Goal: Transaction & Acquisition: Purchase product/service

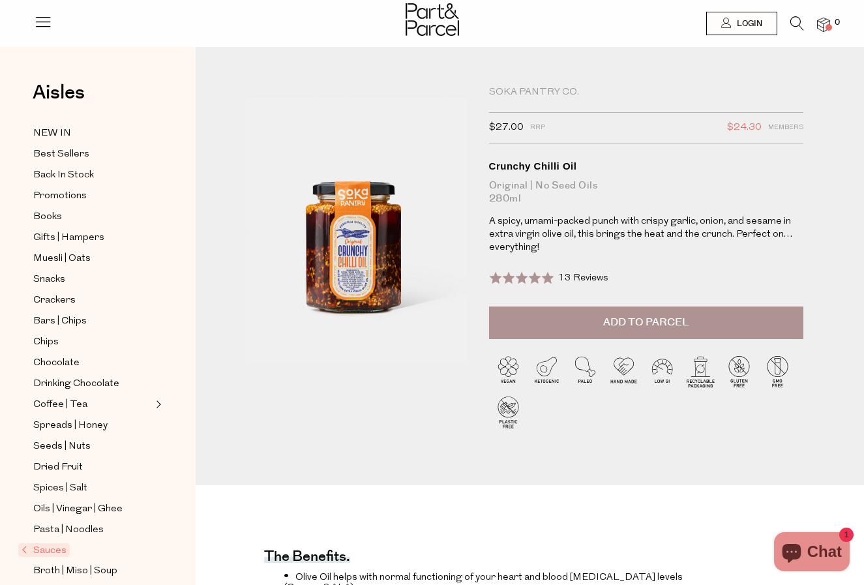
click at [609, 320] on span "Add to Parcel" at bounding box center [645, 322] width 85 height 15
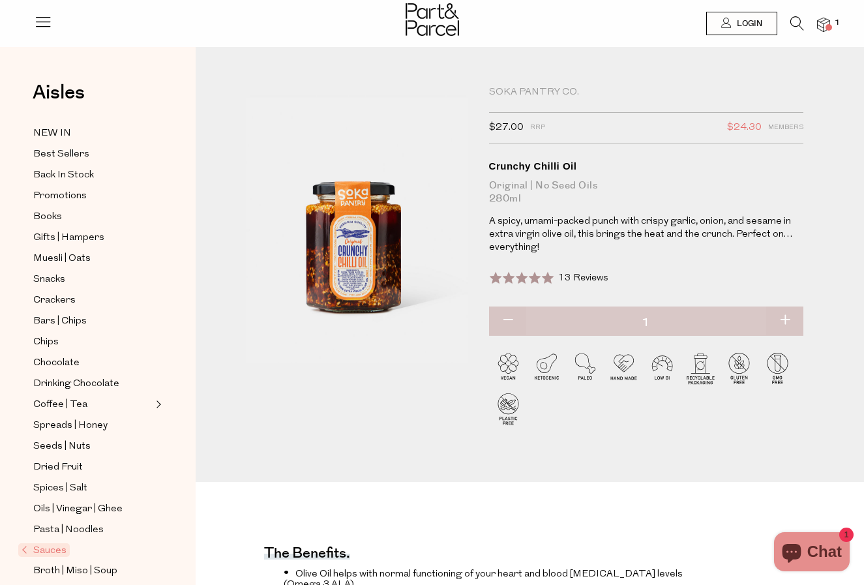
click at [537, 93] on div "Soka Pantry Co." at bounding box center [646, 92] width 315 height 13
click at [498, 89] on div "Soka Pantry Co." at bounding box center [646, 92] width 315 height 13
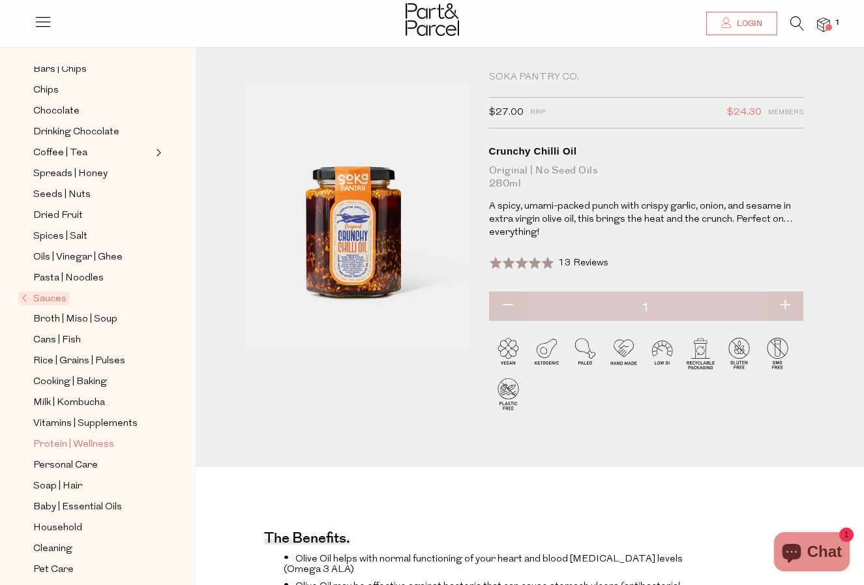
scroll to position [265, 0]
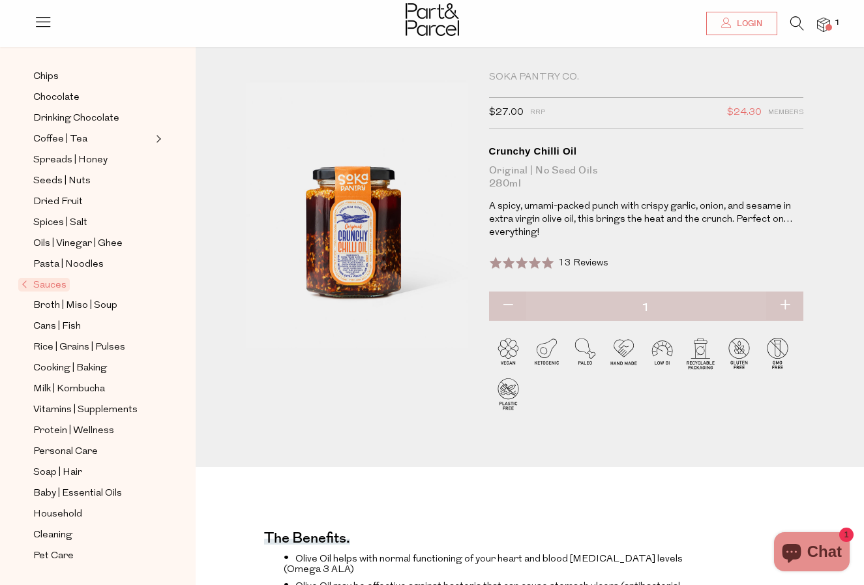
click at [49, 285] on span "Sauces" at bounding box center [44, 285] width 52 height 14
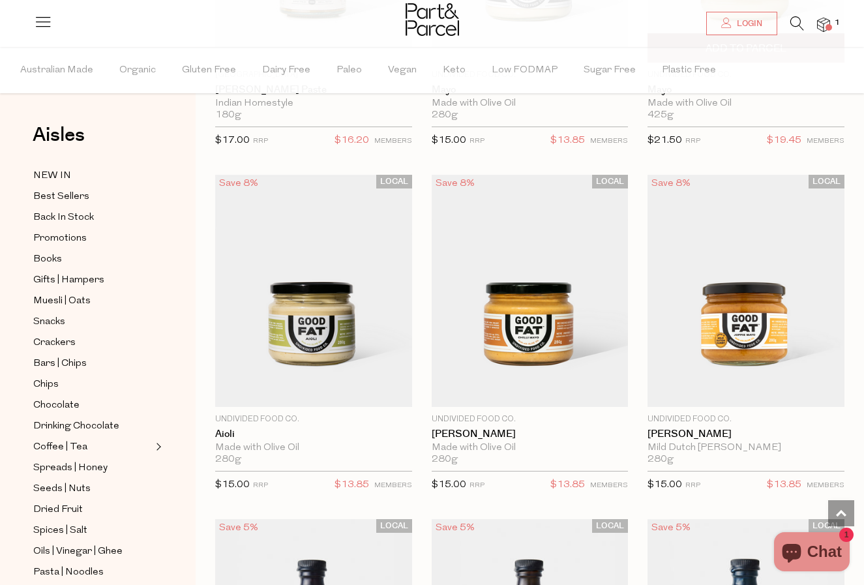
scroll to position [2064, 0]
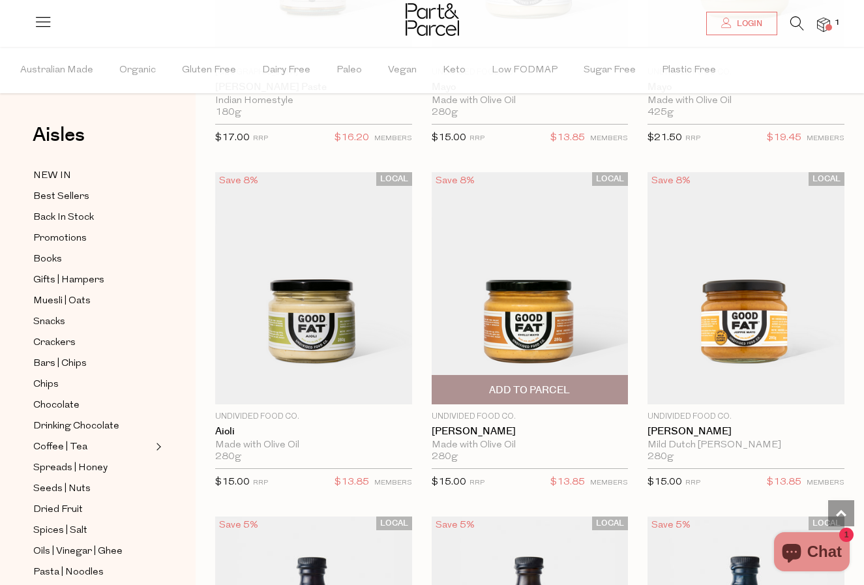
click at [553, 392] on span "Add To Parcel" at bounding box center [529, 391] width 81 height 14
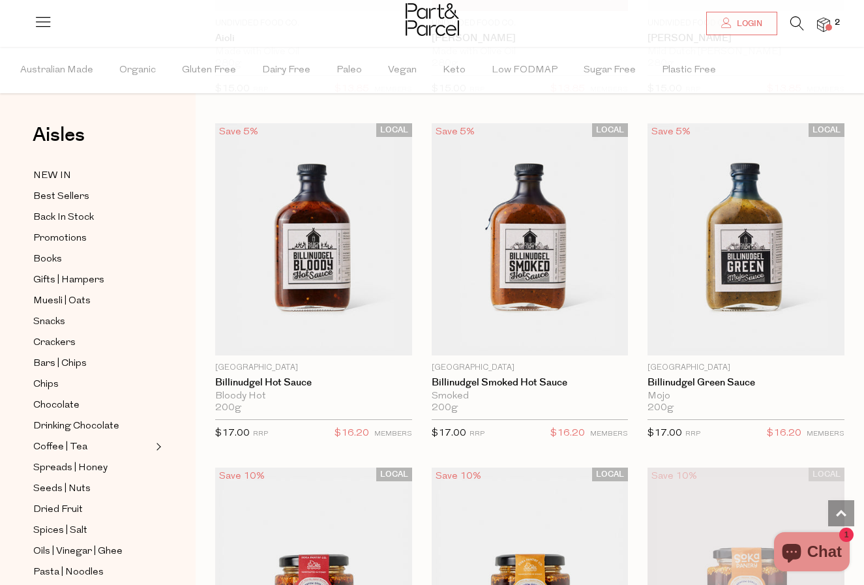
scroll to position [2458, 0]
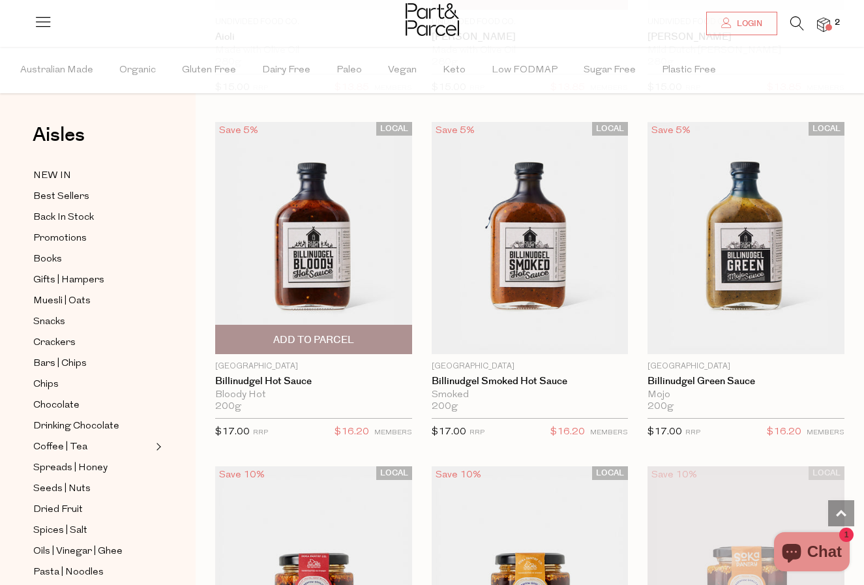
click at [320, 229] on img at bounding box center [313, 238] width 197 height 232
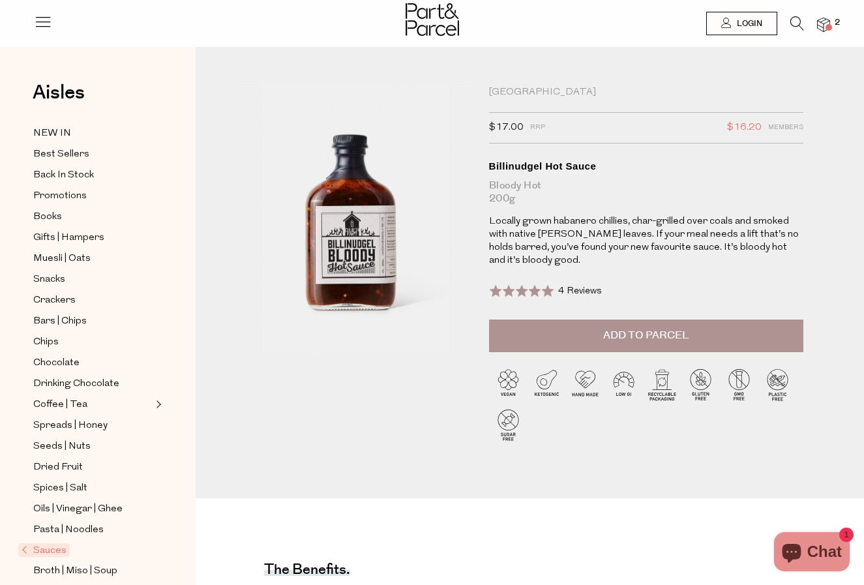
click at [595, 331] on button "Add to Parcel" at bounding box center [646, 336] width 315 height 33
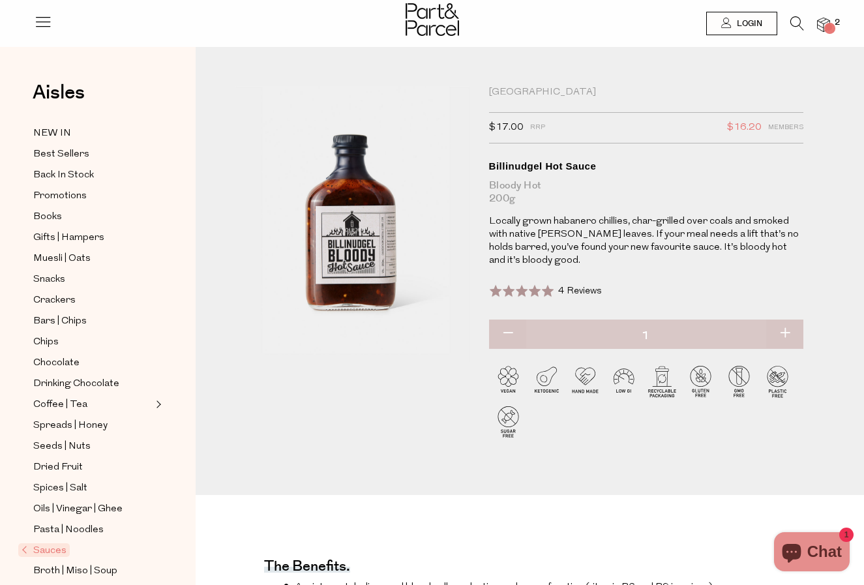
click at [547, 288] on span at bounding box center [521, 290] width 65 height 13
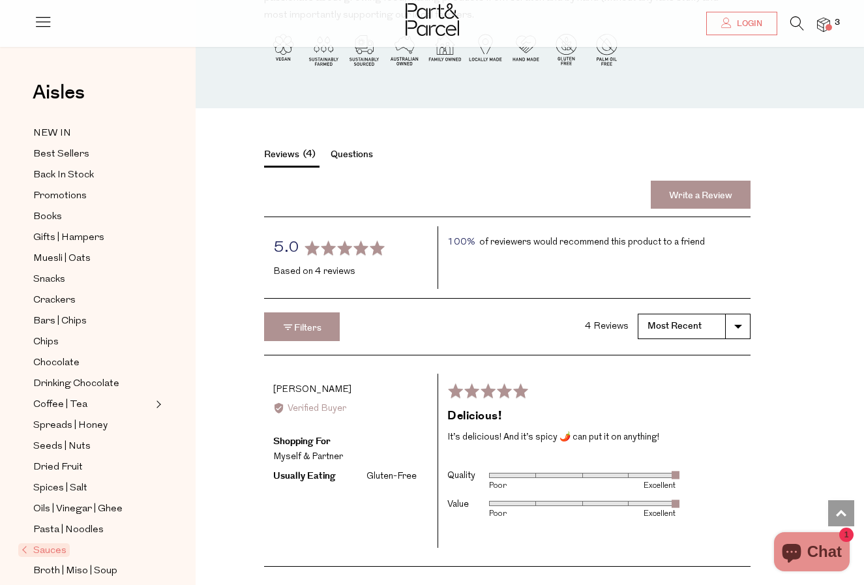
scroll to position [1551, 0]
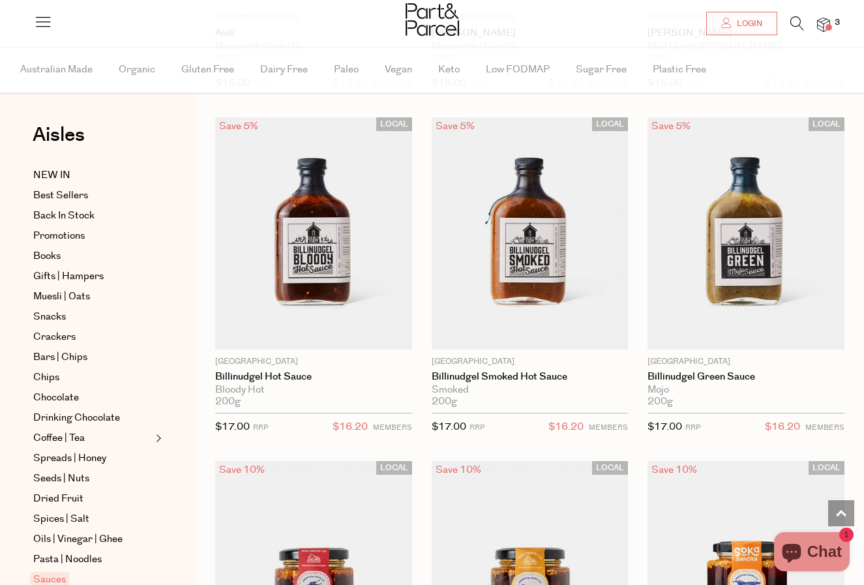
scroll to position [2460, 0]
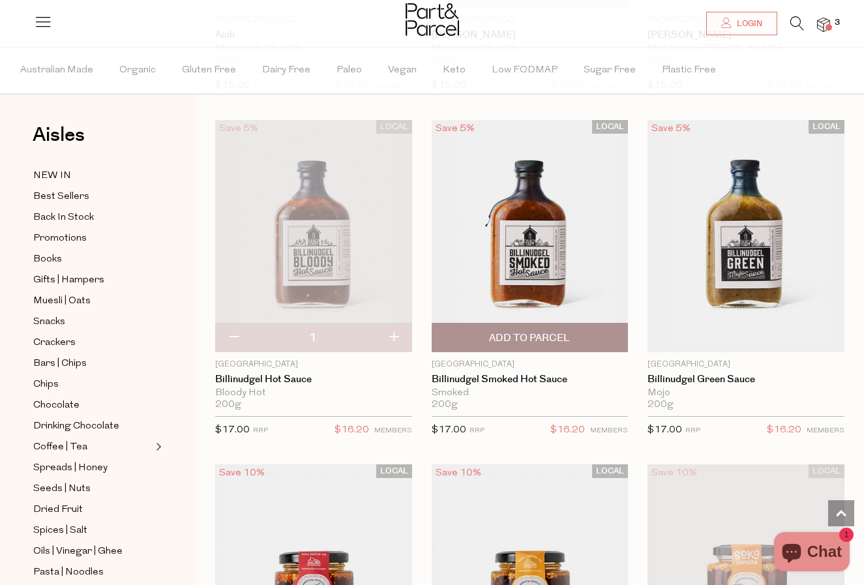
click at [517, 215] on img at bounding box center [530, 236] width 197 height 232
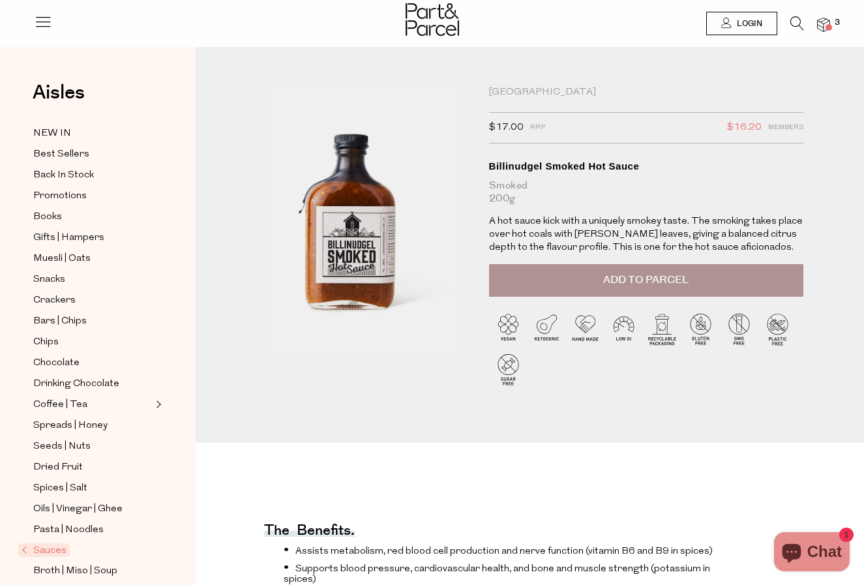
click at [589, 292] on button "Add to Parcel" at bounding box center [646, 280] width 315 height 33
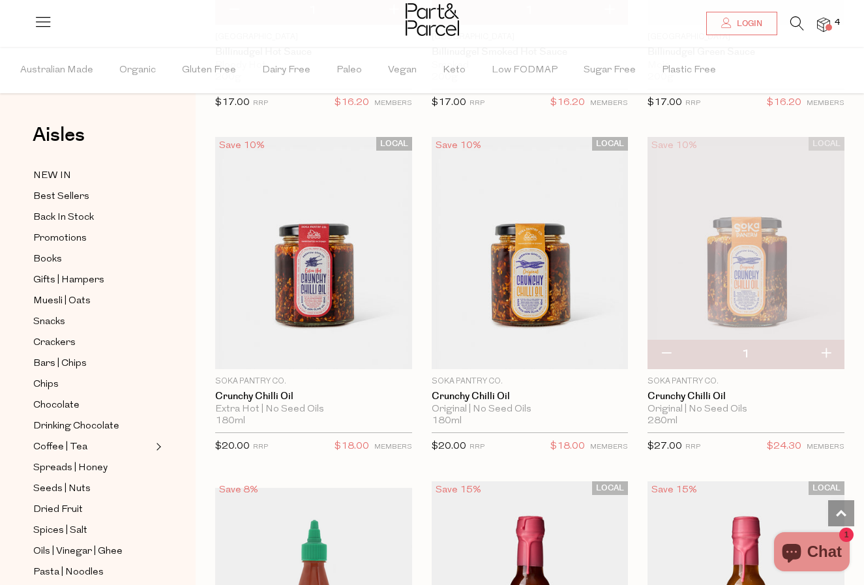
scroll to position [2808, 0]
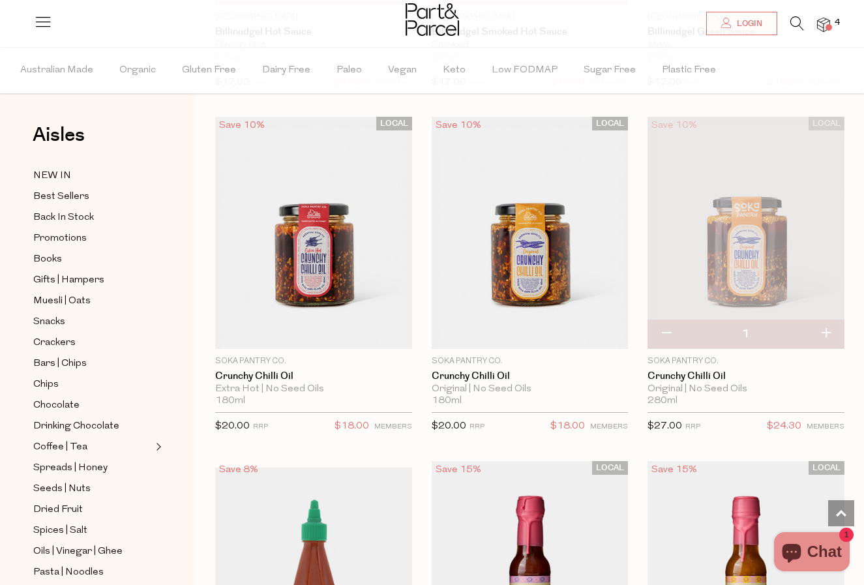
click at [624, 455] on div "LOCAL Save 8% 1 Add To Parcel Undivided Food Co. Tomato Ketchup Refined Sugar F…" at bounding box center [520, 309] width 649 height 5895
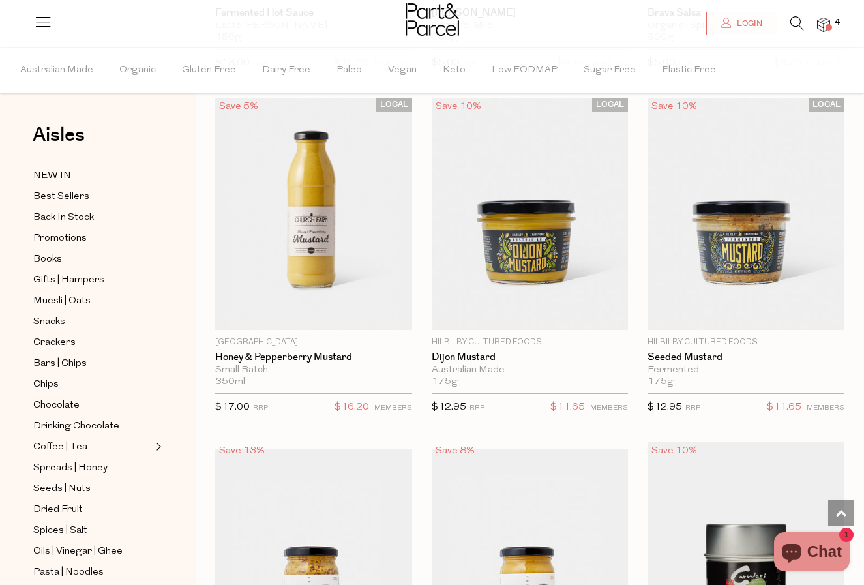
scroll to position [4536, 0]
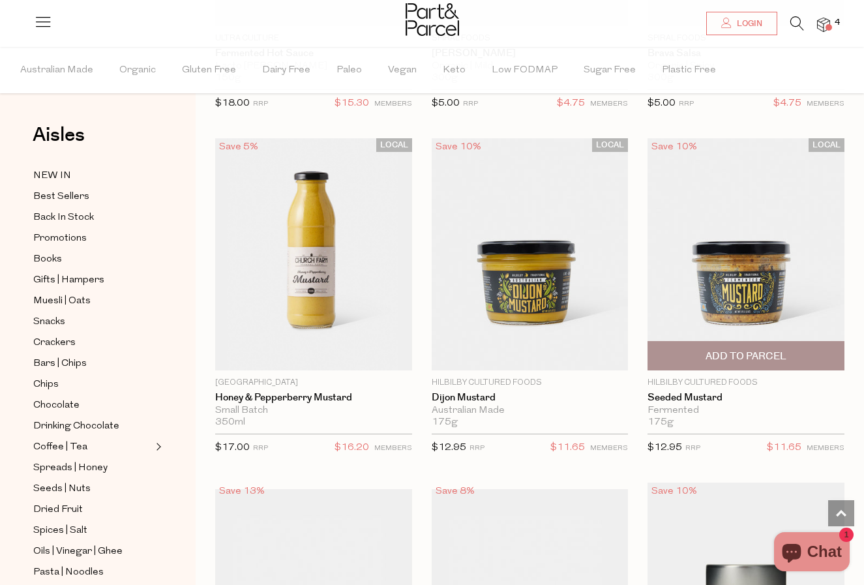
click at [734, 353] on span "Add To Parcel" at bounding box center [746, 357] width 81 height 14
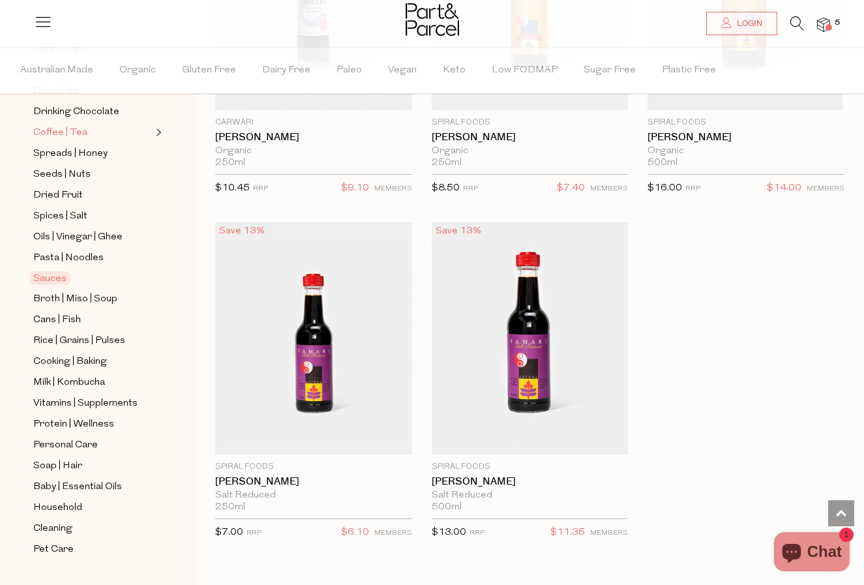
scroll to position [344, 0]
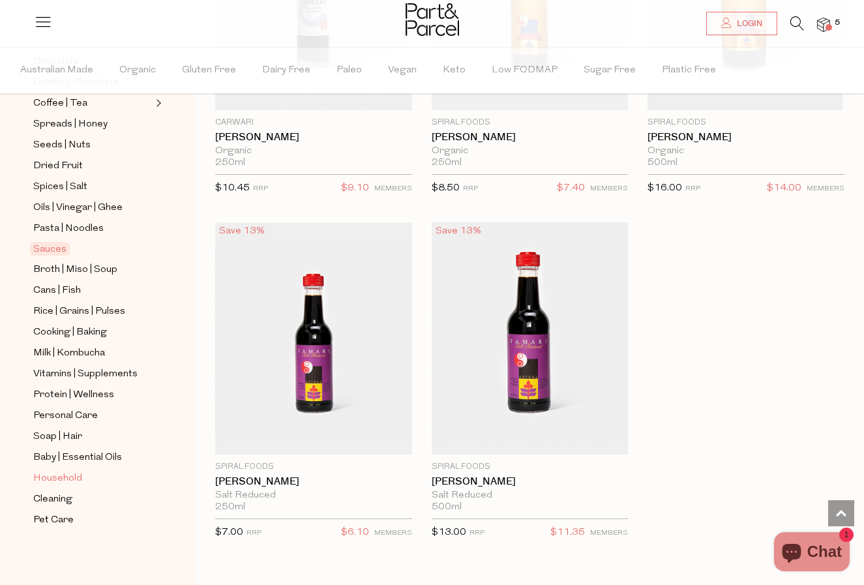
click at [67, 481] on span "Household" at bounding box center [57, 479] width 49 height 16
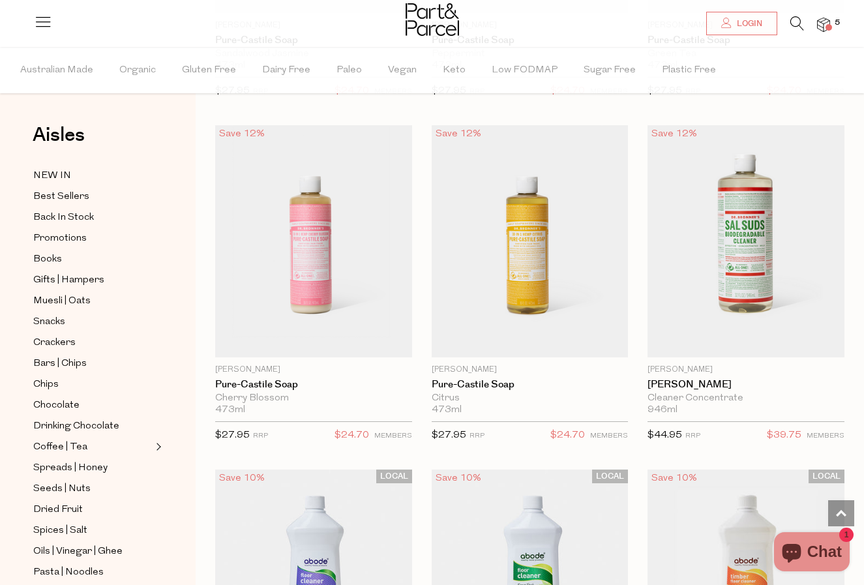
scroll to position [2101, 0]
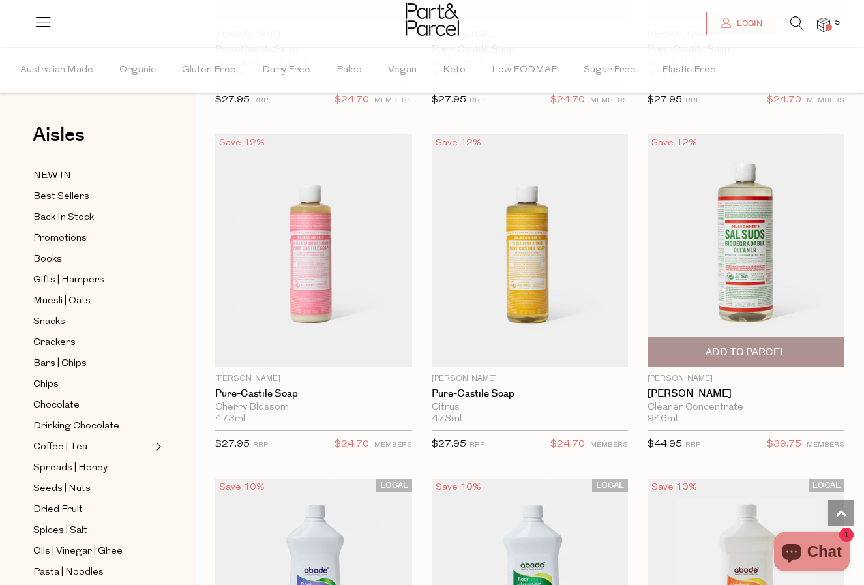
click at [760, 255] on img at bounding box center [746, 250] width 197 height 232
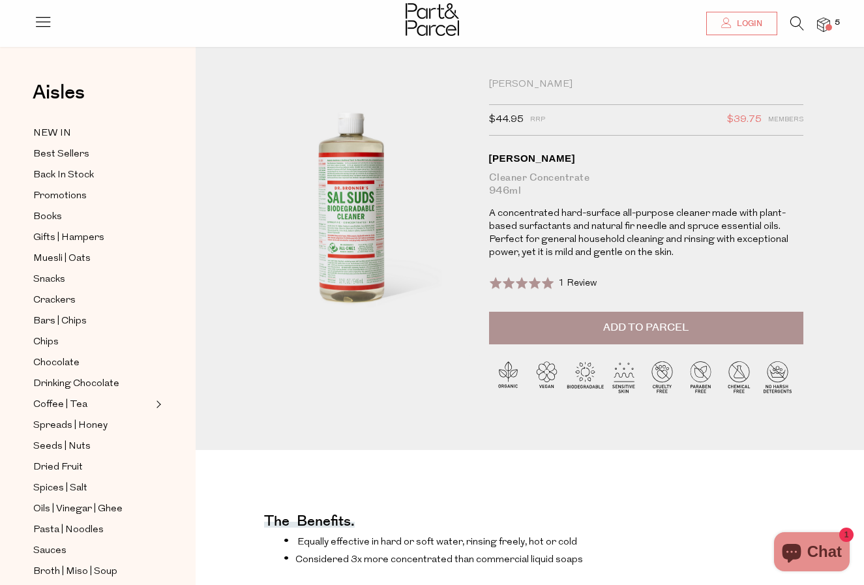
scroll to position [8, 0]
click at [617, 327] on span "Add to Parcel" at bounding box center [645, 327] width 85 height 15
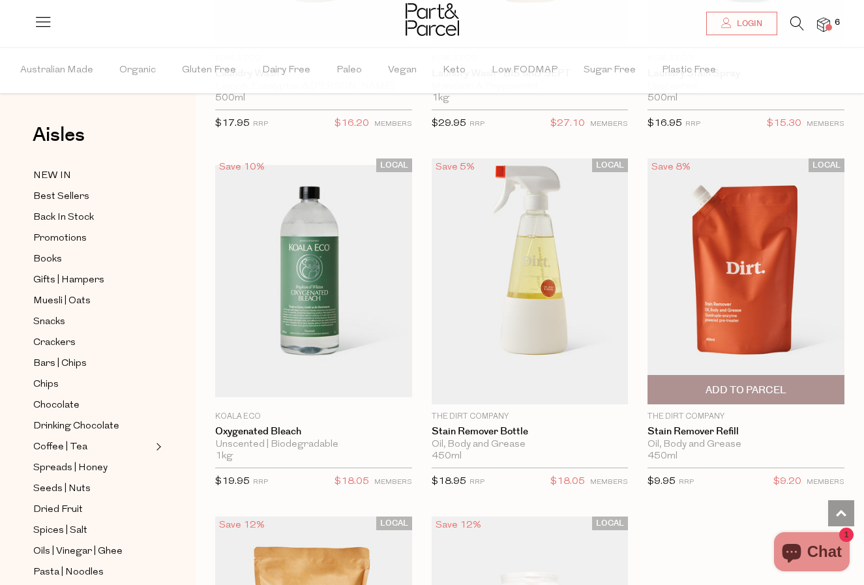
scroll to position [5193, 0]
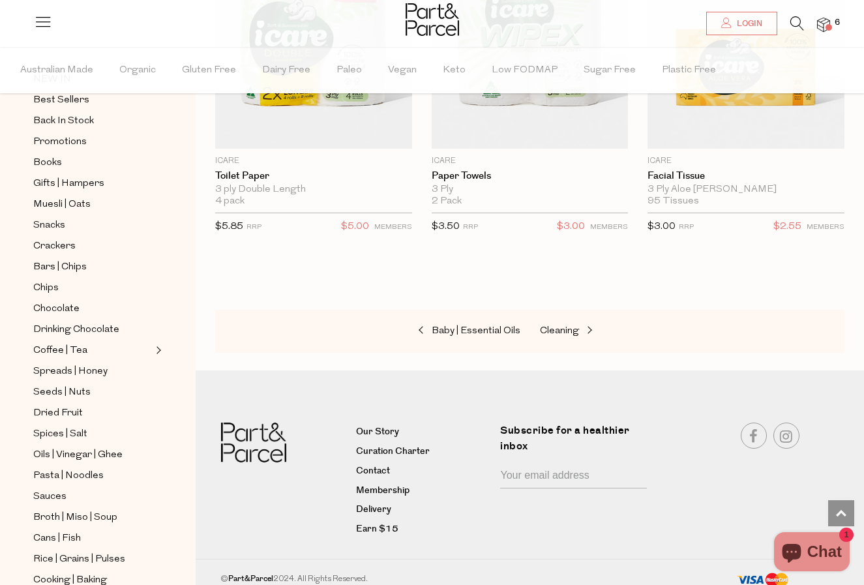
scroll to position [344, 0]
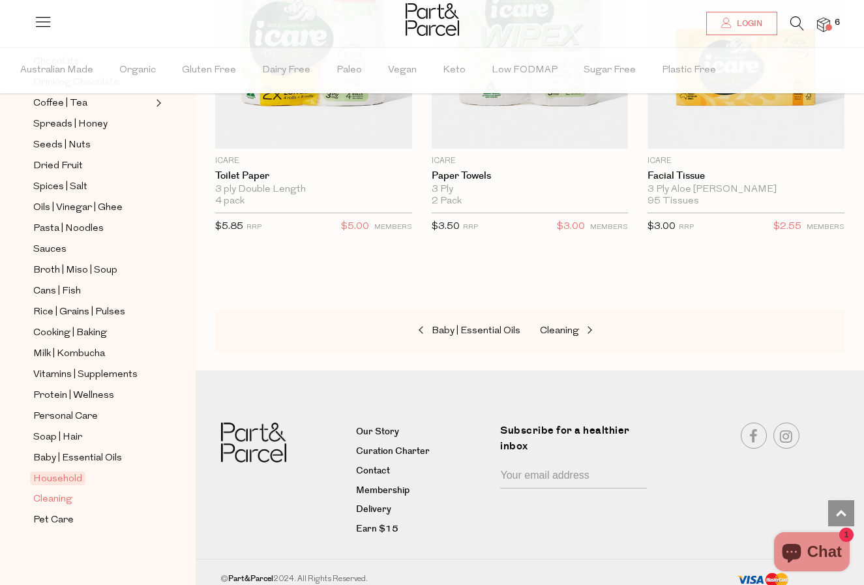
click at [61, 500] on span "Cleaning" at bounding box center [52, 500] width 39 height 16
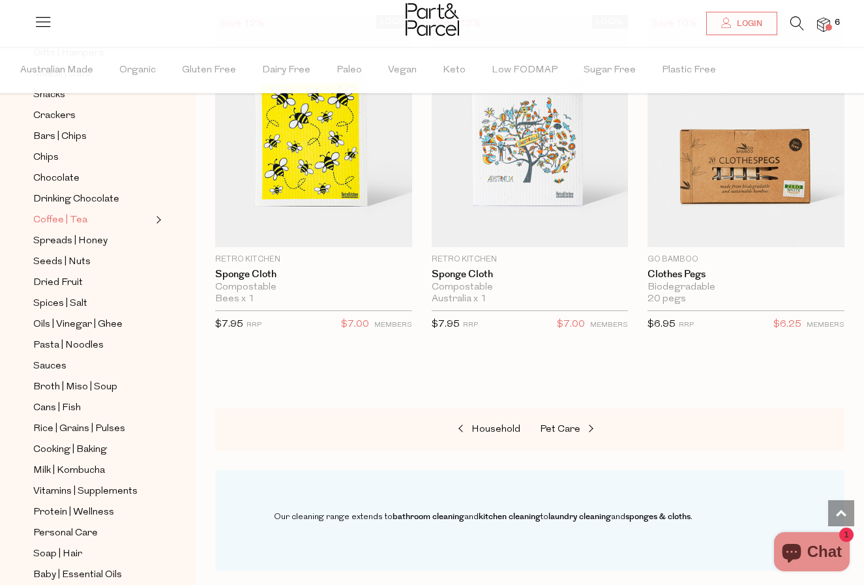
scroll to position [344, 0]
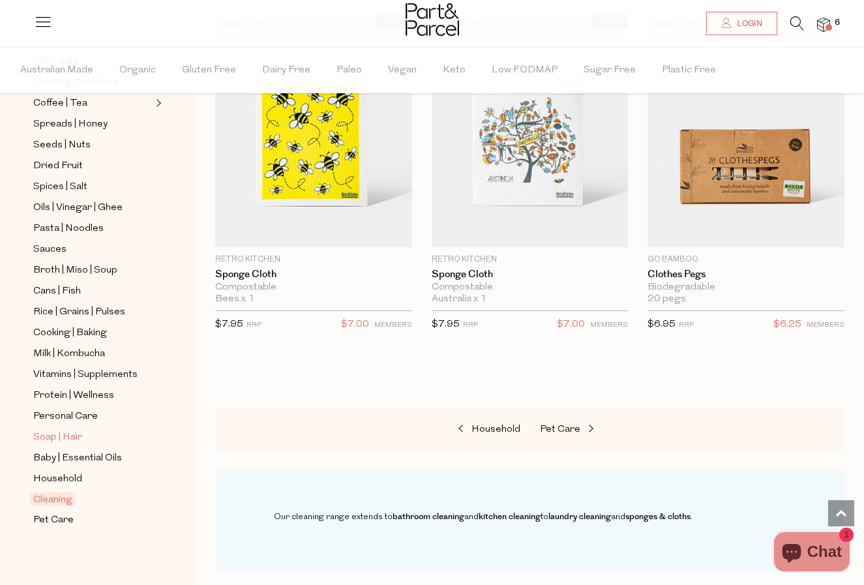
click at [67, 440] on span "Soap | Hair" at bounding box center [57, 438] width 49 height 16
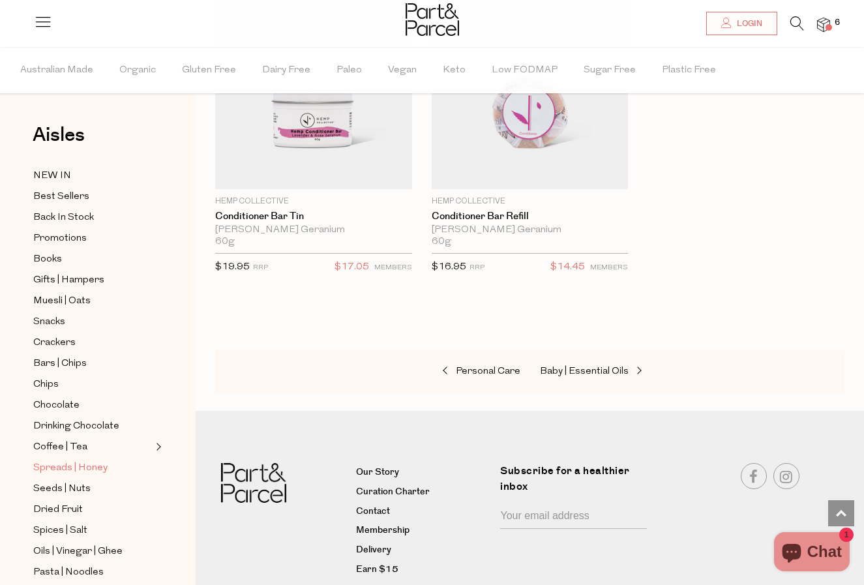
scroll to position [344, 0]
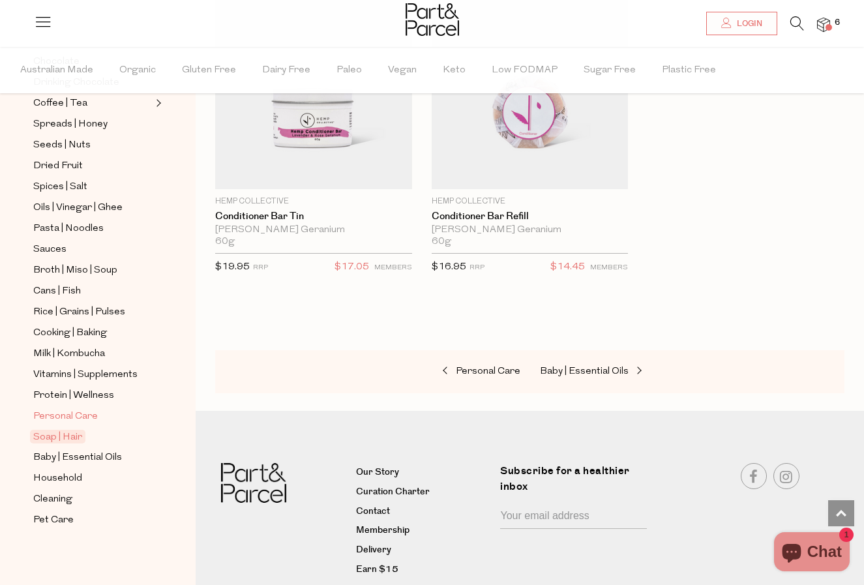
click at [91, 420] on span "Personal Care" at bounding box center [65, 417] width 65 height 16
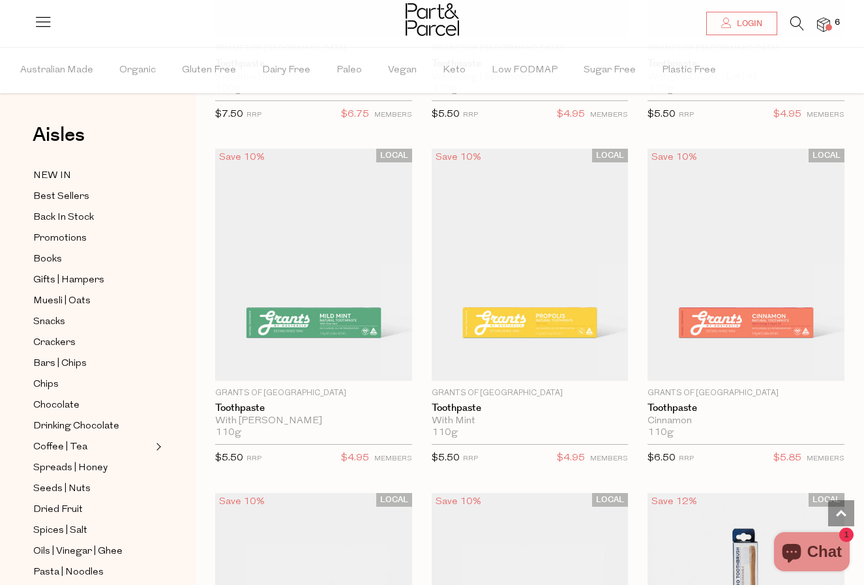
scroll to position [2782, 0]
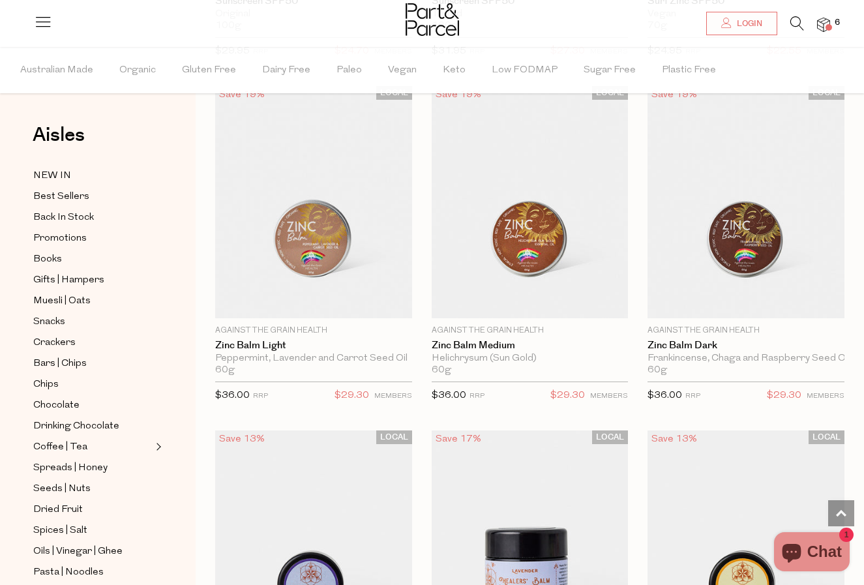
scroll to position [6625, 0]
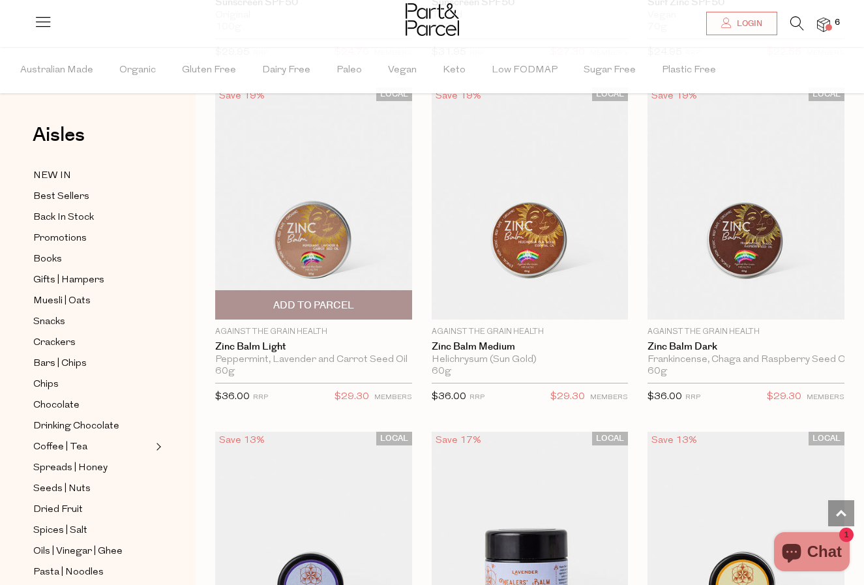
click at [318, 233] on img at bounding box center [313, 203] width 197 height 232
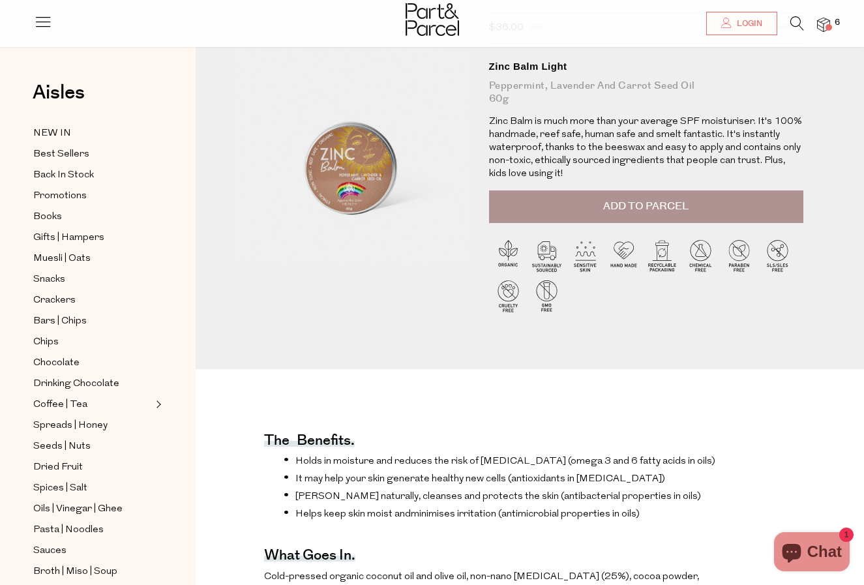
scroll to position [98, 0]
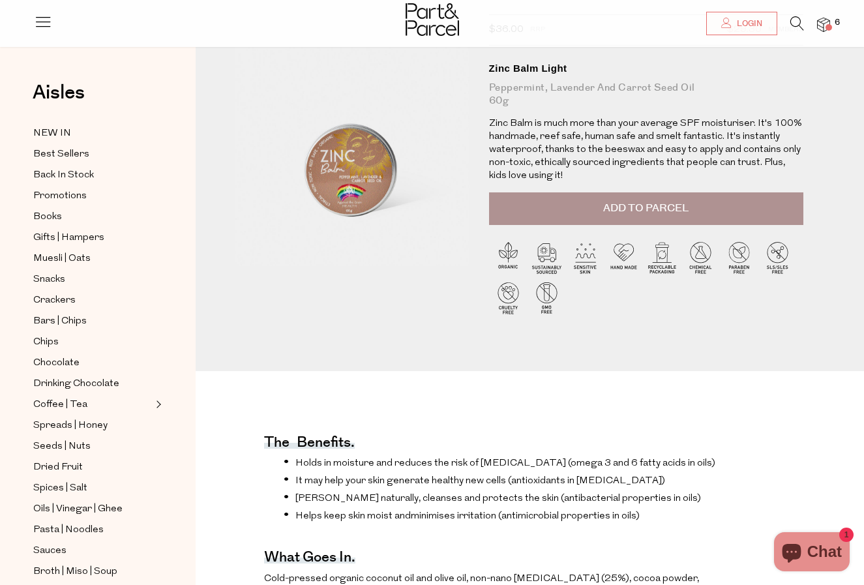
click at [581, 199] on button "Add to Parcel" at bounding box center [646, 208] width 315 height 33
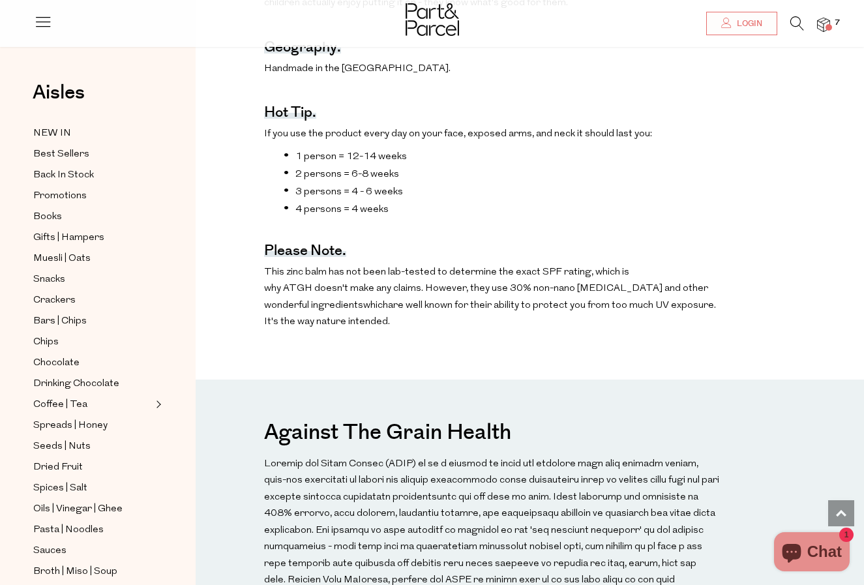
scroll to position [0, 0]
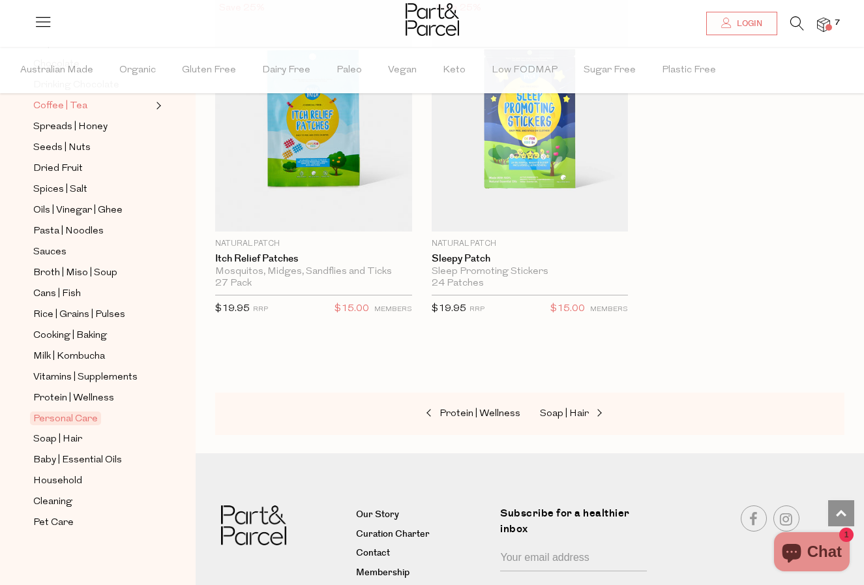
scroll to position [344, 0]
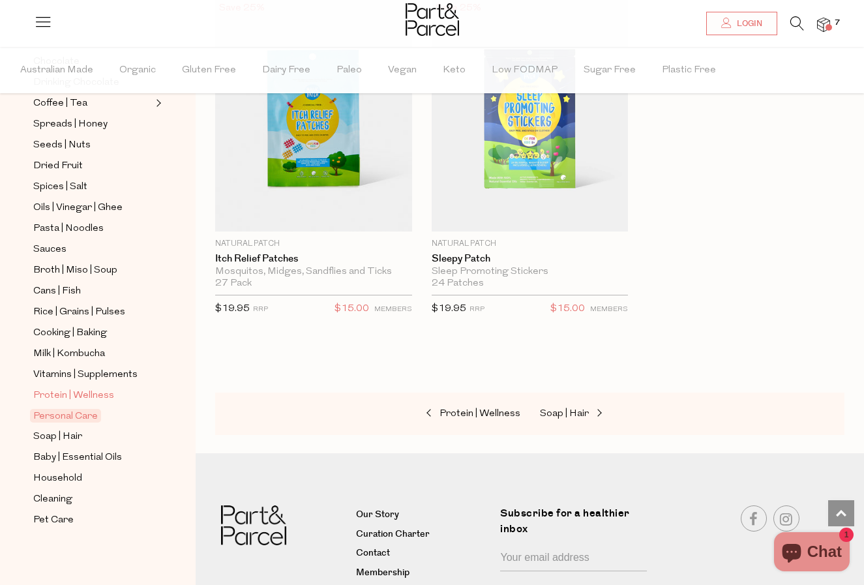
click at [89, 397] on span "Protein | Wellness" at bounding box center [73, 396] width 81 height 16
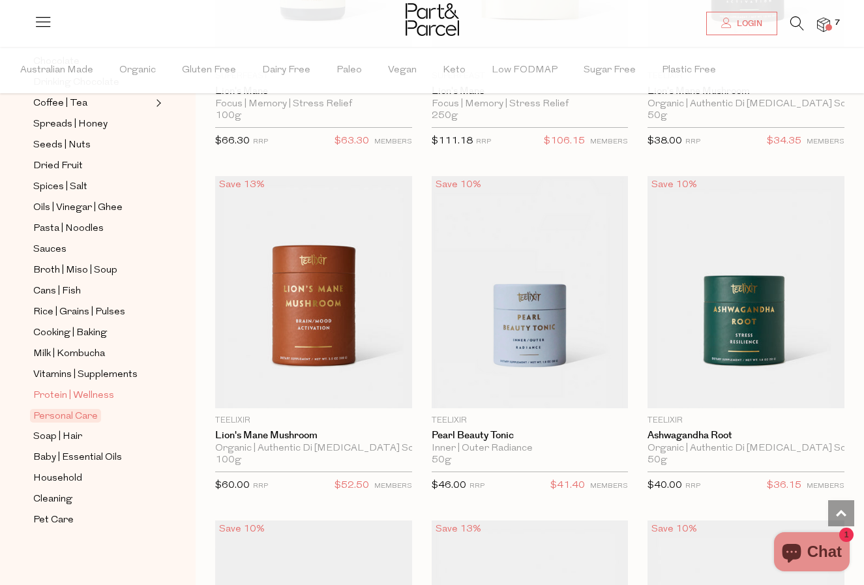
scroll to position [9996, 0]
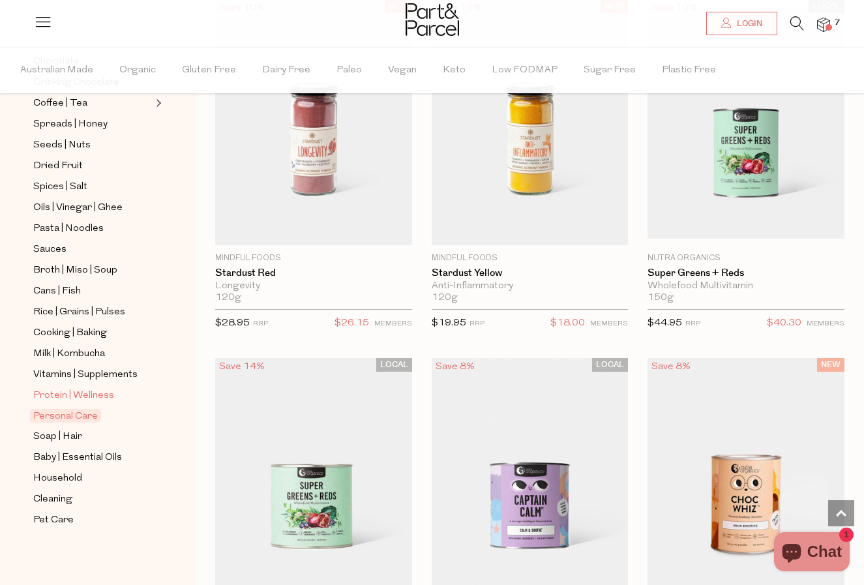
scroll to position [13643, 0]
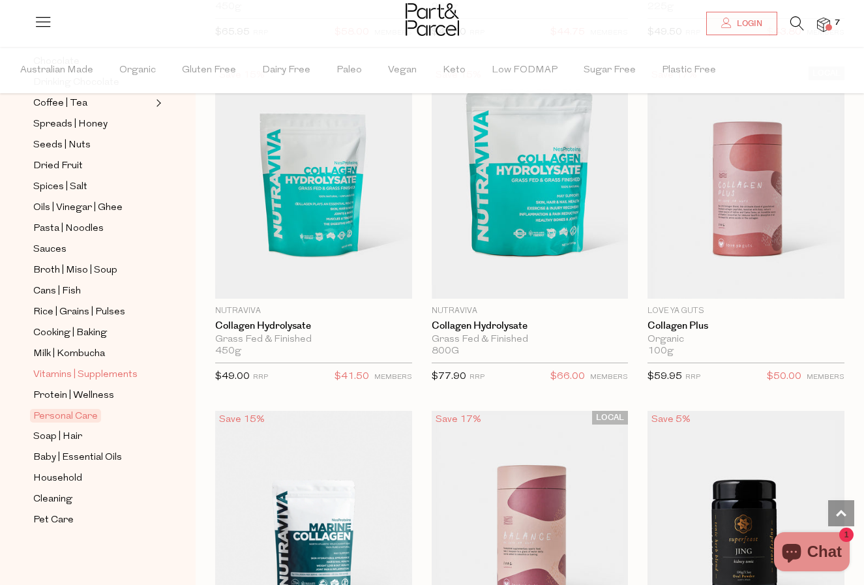
click at [93, 372] on span "Vitamins | Supplements" at bounding box center [85, 375] width 104 height 16
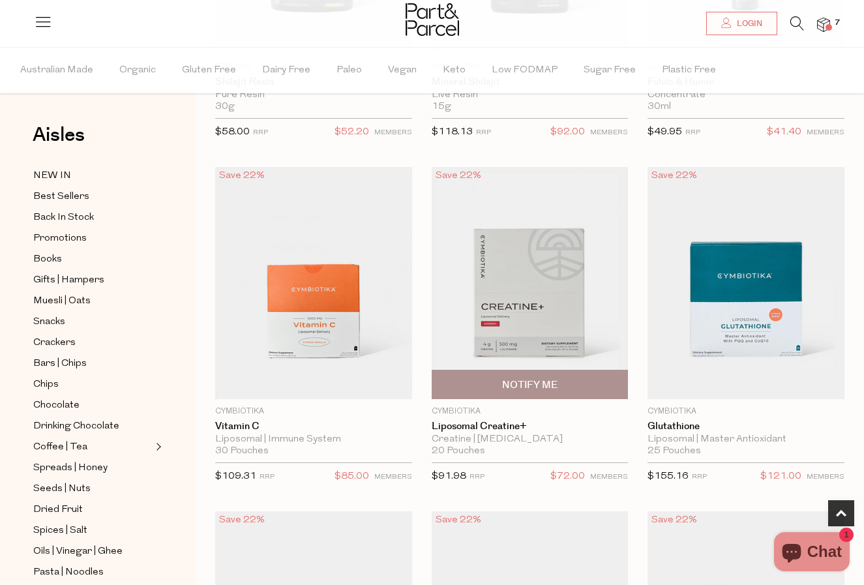
scroll to position [447, 0]
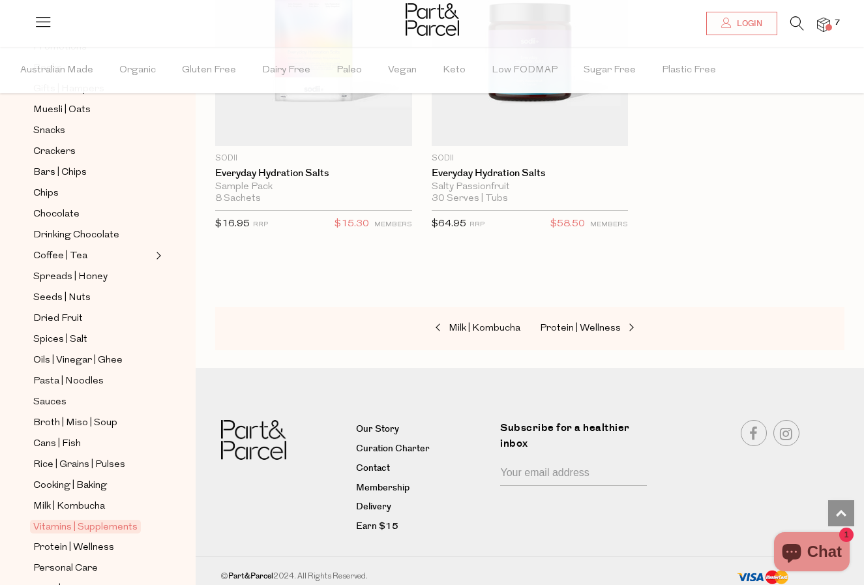
scroll to position [203, 0]
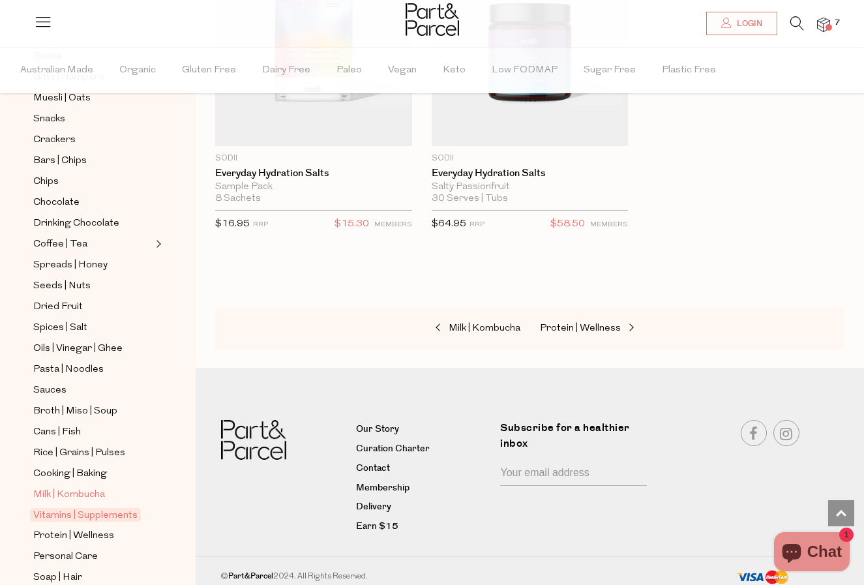
click at [92, 494] on span "Milk | Kombucha" at bounding box center [69, 495] width 72 height 16
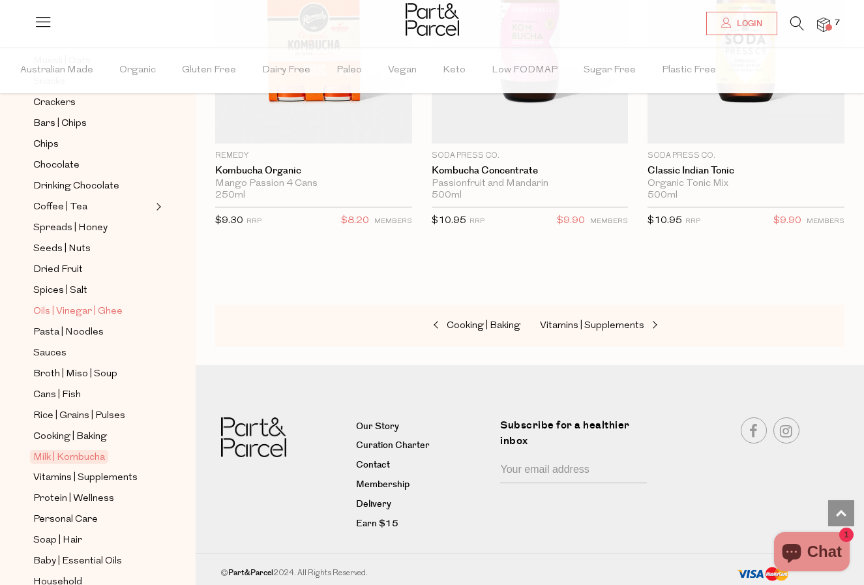
scroll to position [271, 0]
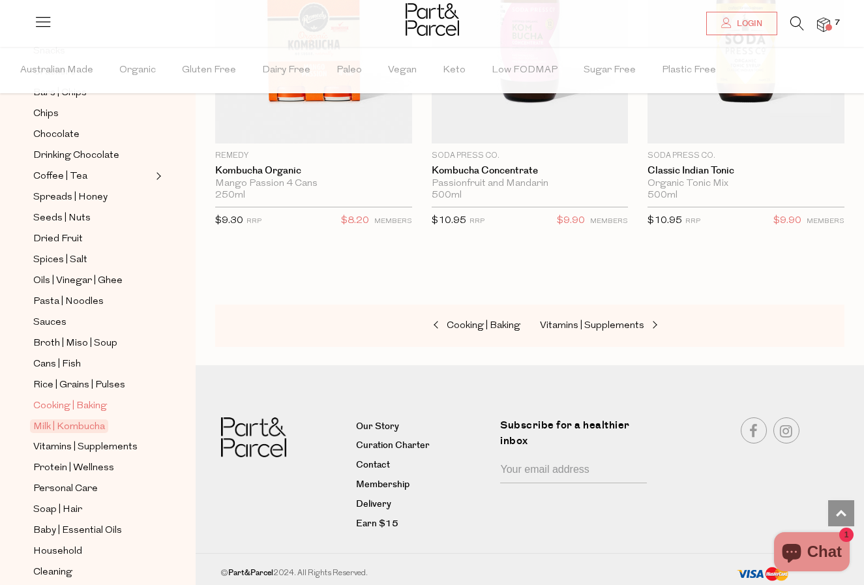
click at [91, 408] on span "Cooking | Baking" at bounding box center [70, 407] width 74 height 16
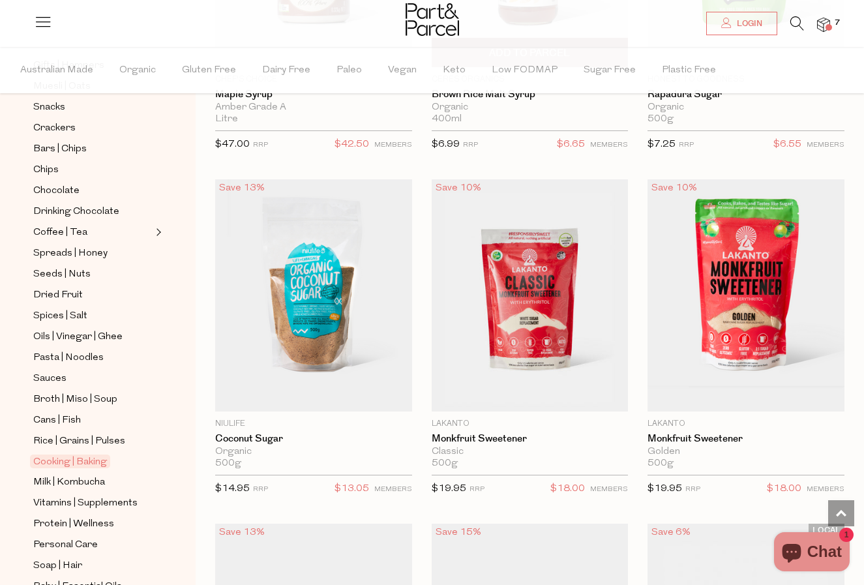
scroll to position [4481, 0]
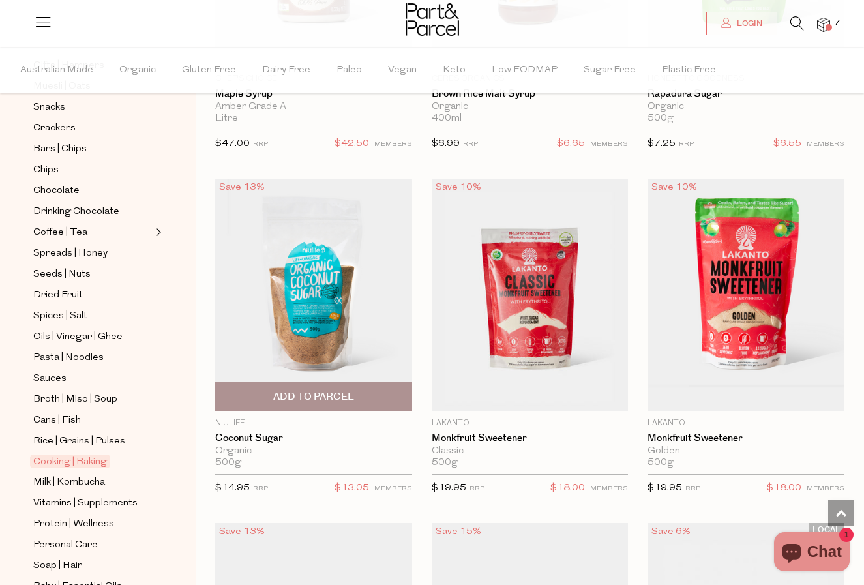
click at [314, 390] on span "Add To Parcel" at bounding box center [313, 397] width 81 height 14
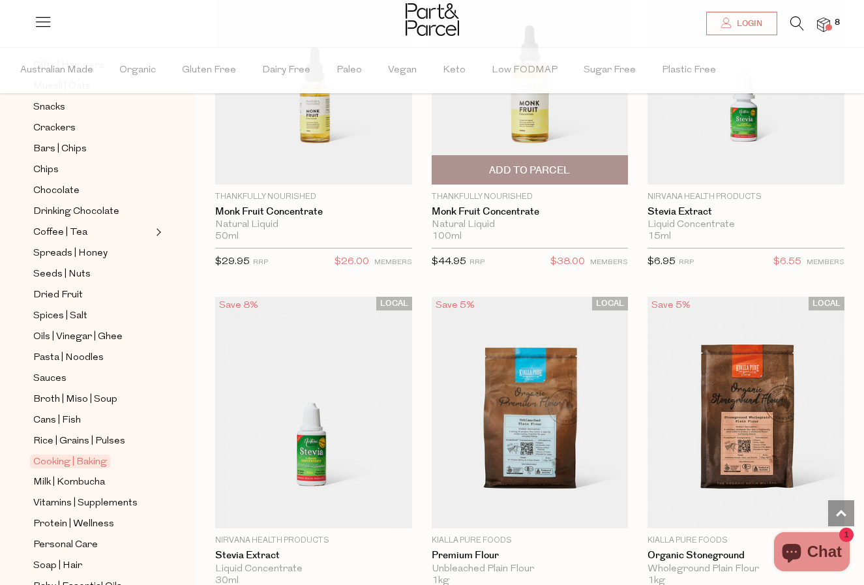
scroll to position [5055, 0]
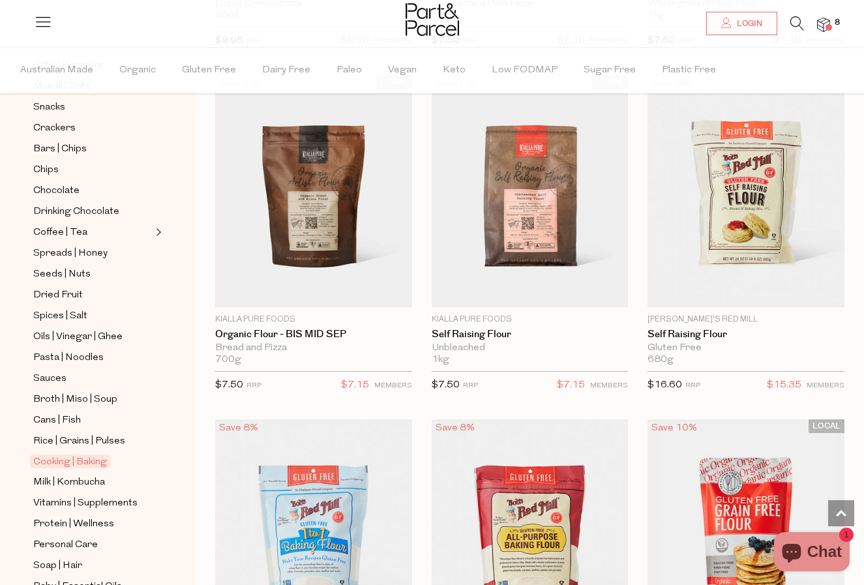
scroll to position [5631, 0]
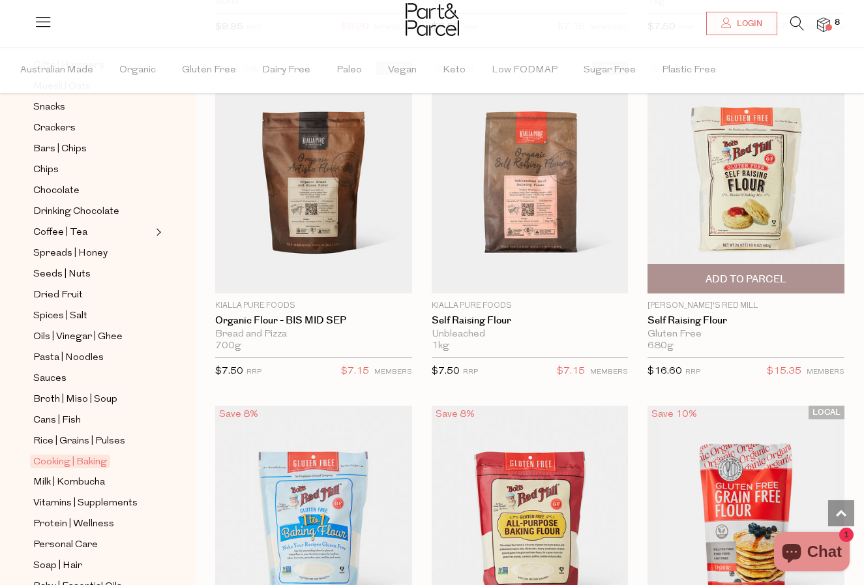
click at [747, 277] on span "Add To Parcel" at bounding box center [746, 280] width 81 height 14
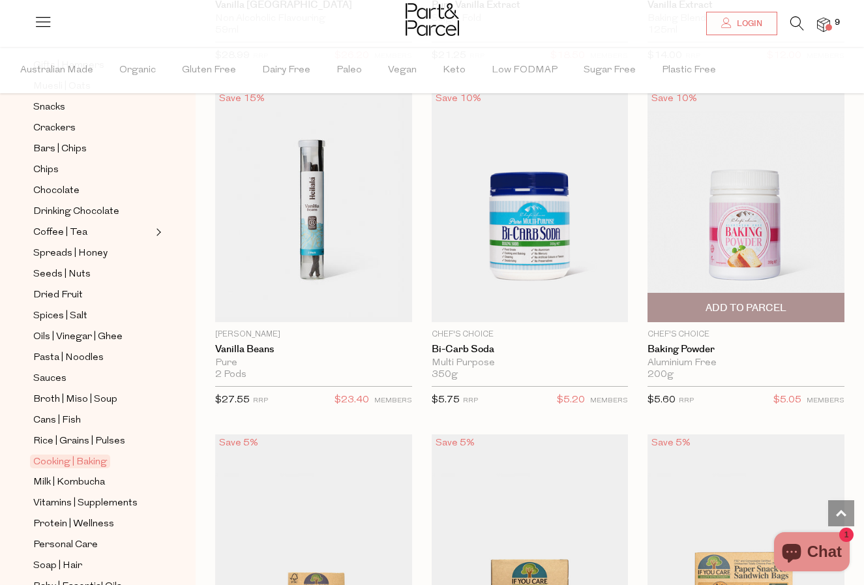
scroll to position [9049, 0]
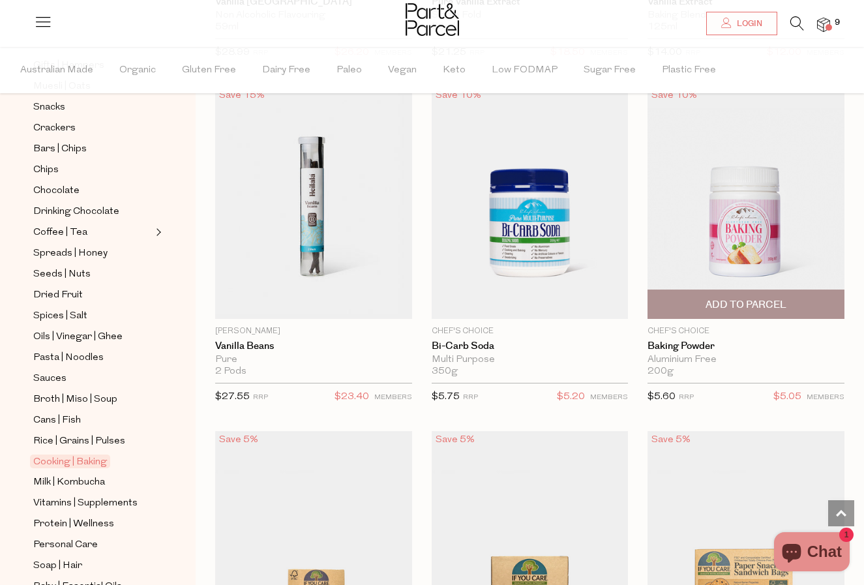
click at [768, 298] on span "Add To Parcel" at bounding box center [746, 305] width 81 height 14
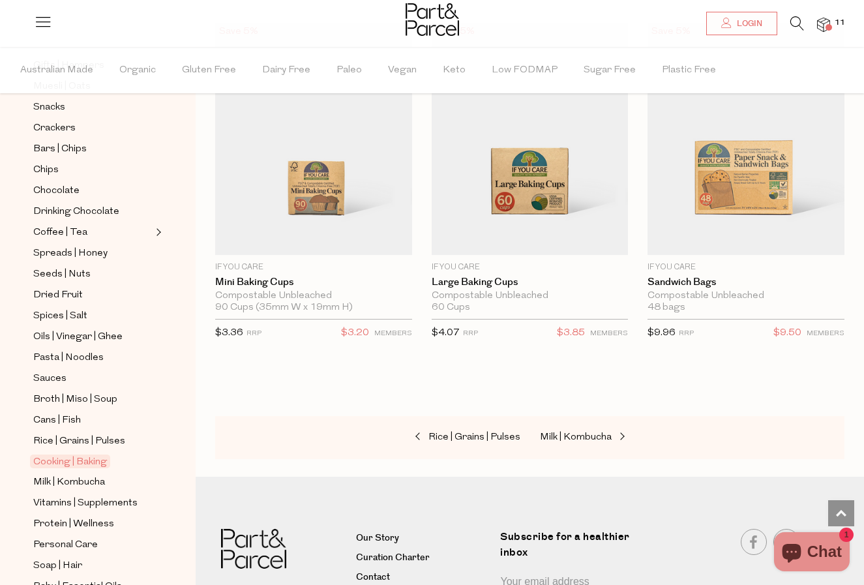
scroll to position [9456, 0]
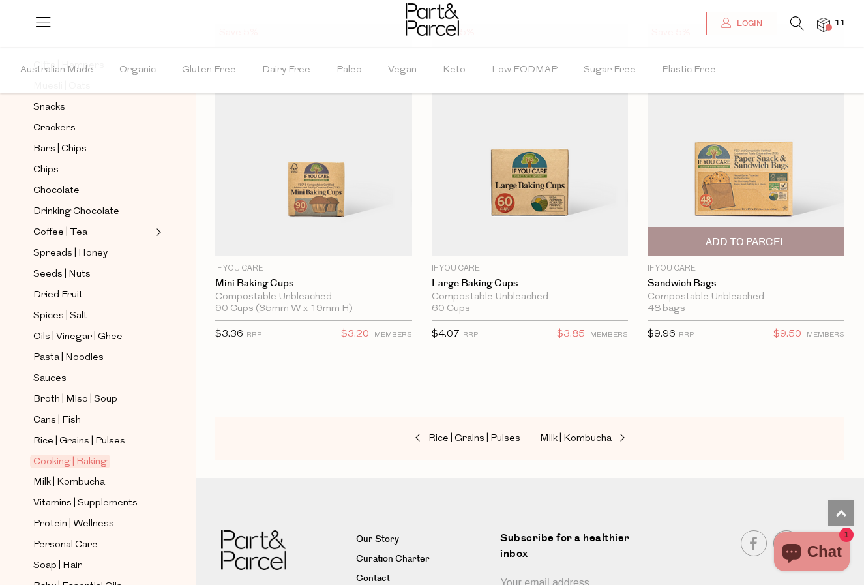
click at [715, 239] on span "Add To Parcel" at bounding box center [746, 242] width 81 height 14
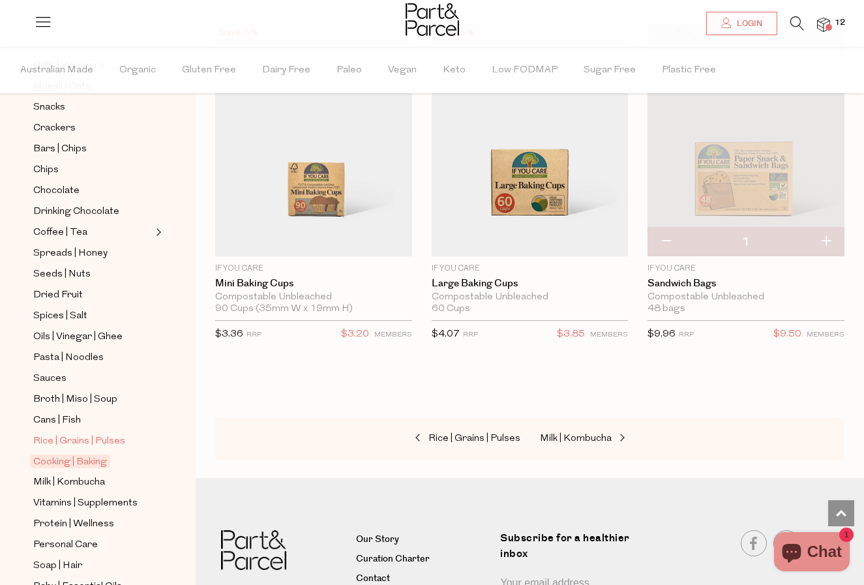
click at [111, 440] on span "Rice | Grains | Pulses" at bounding box center [79, 442] width 92 height 16
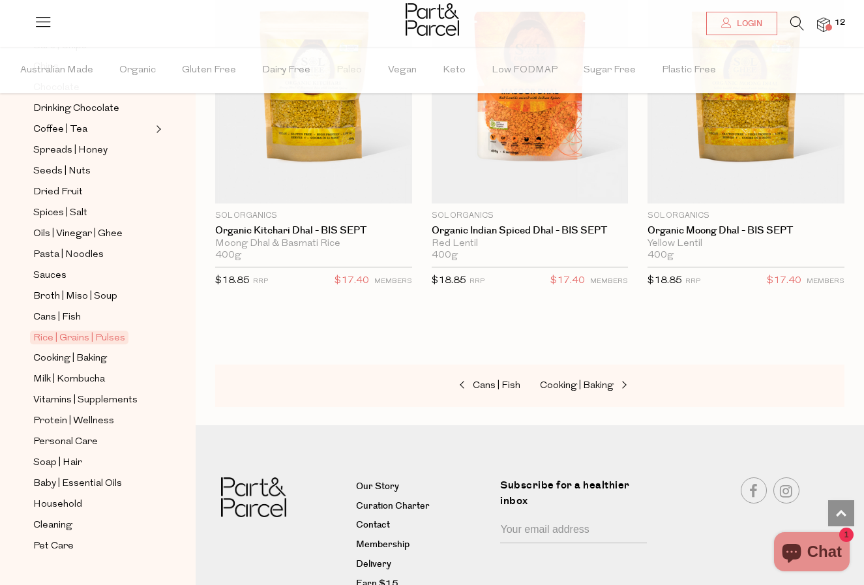
scroll to position [327, 0]
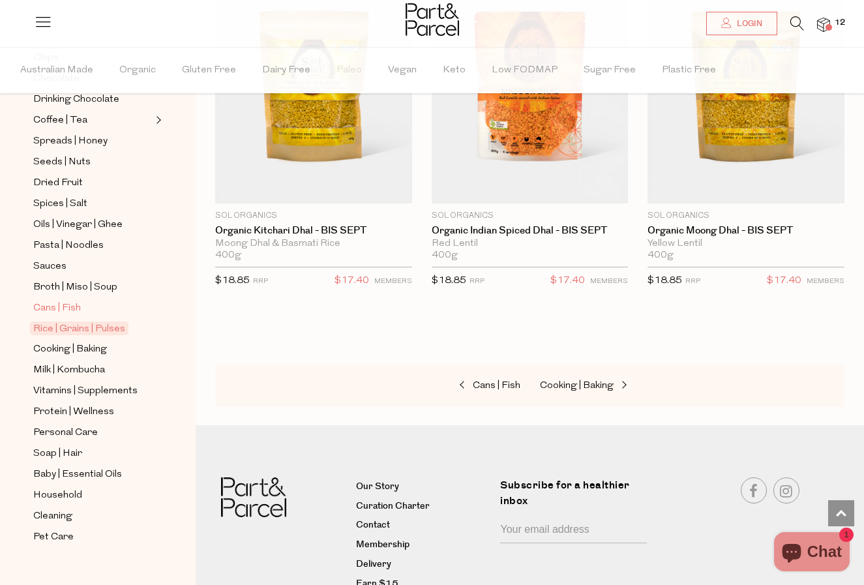
click at [63, 308] on span "Cans | Fish" at bounding box center [57, 309] width 48 height 16
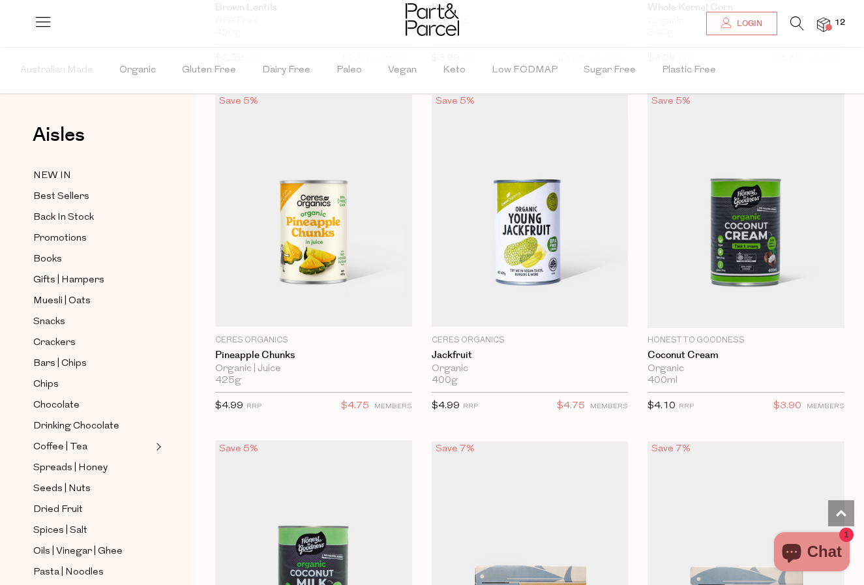
scroll to position [1383, 0]
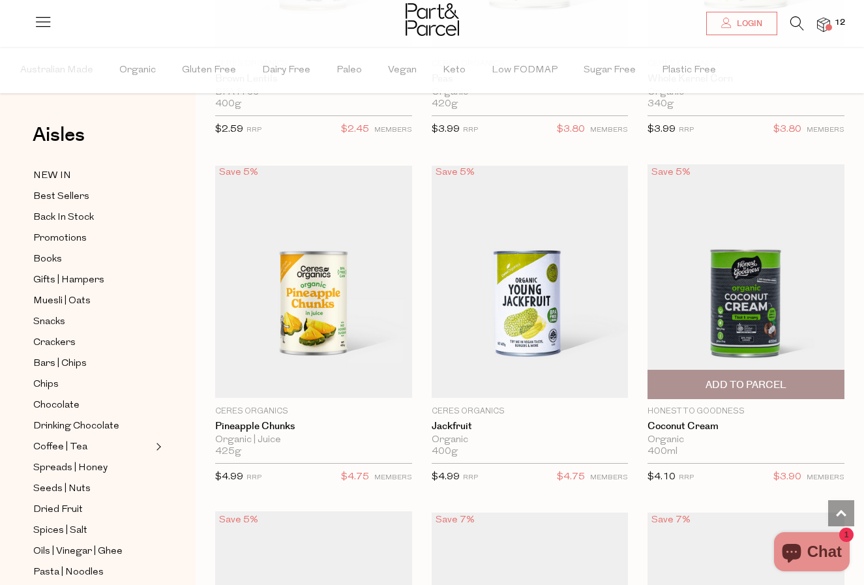
click at [751, 287] on img at bounding box center [746, 281] width 197 height 235
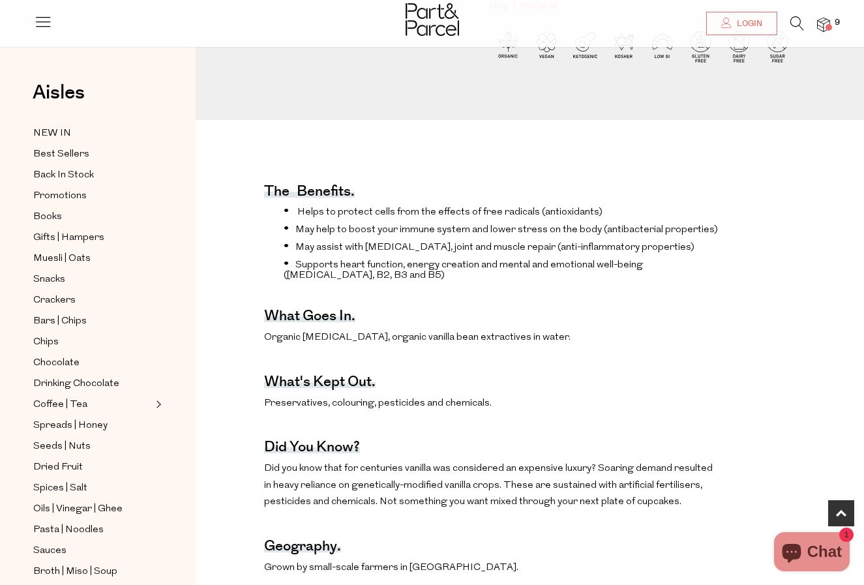
scroll to position [361, 0]
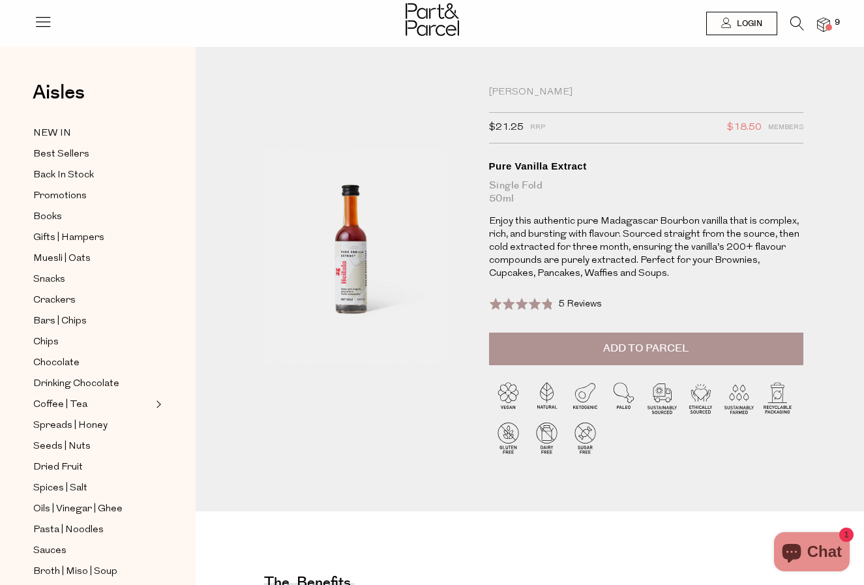
click at [592, 347] on button "Add to Parcel" at bounding box center [646, 349] width 315 height 33
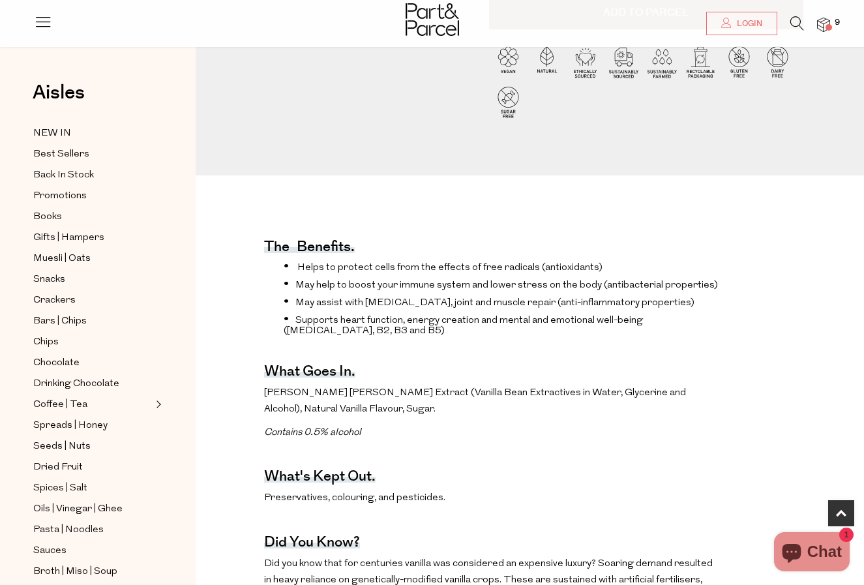
scroll to position [337, 0]
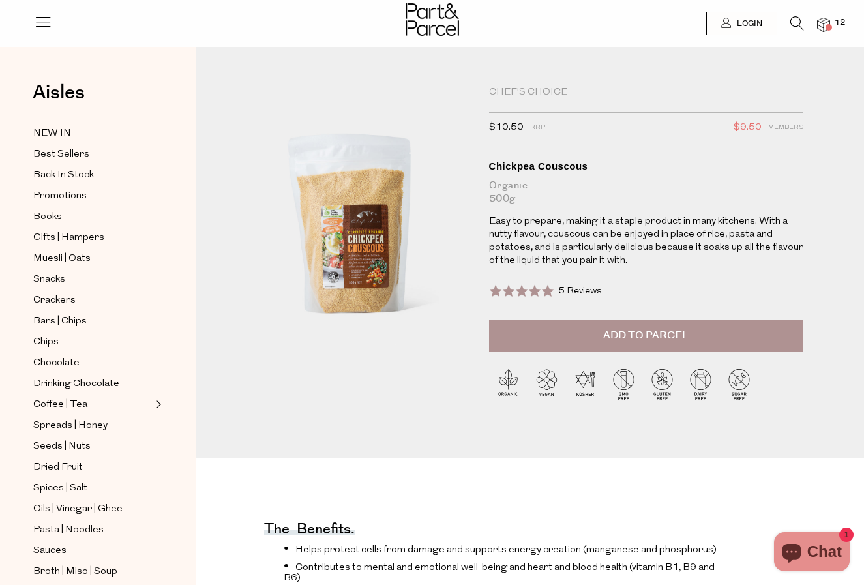
click at [658, 340] on span "Add to Parcel" at bounding box center [645, 335] width 85 height 15
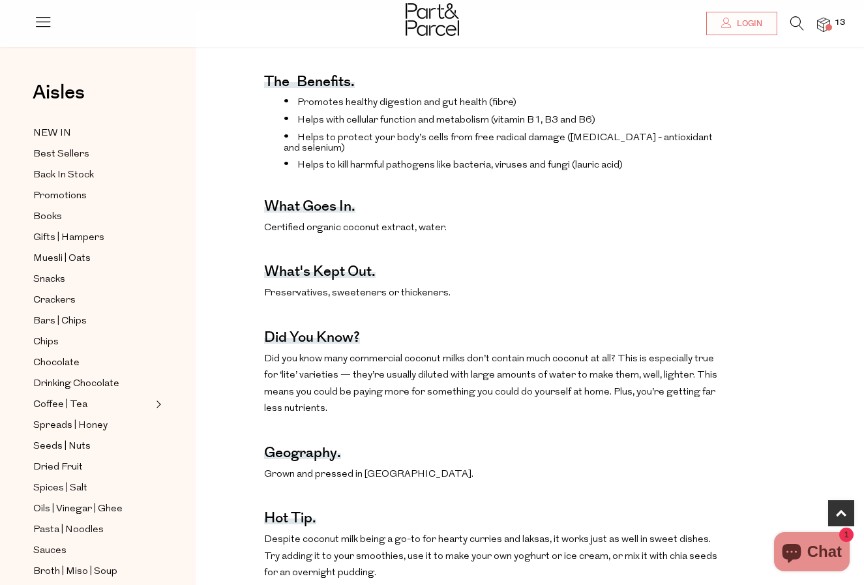
scroll to position [488, 0]
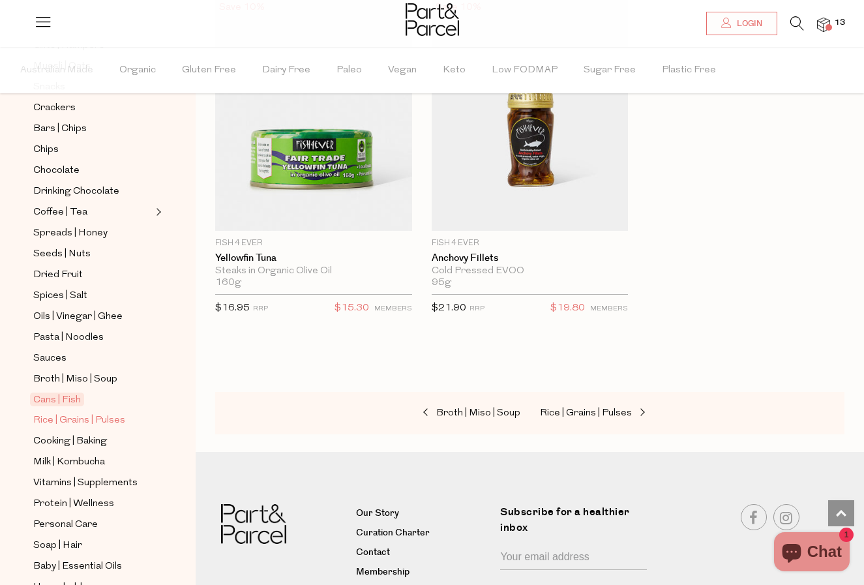
scroll to position [233, 0]
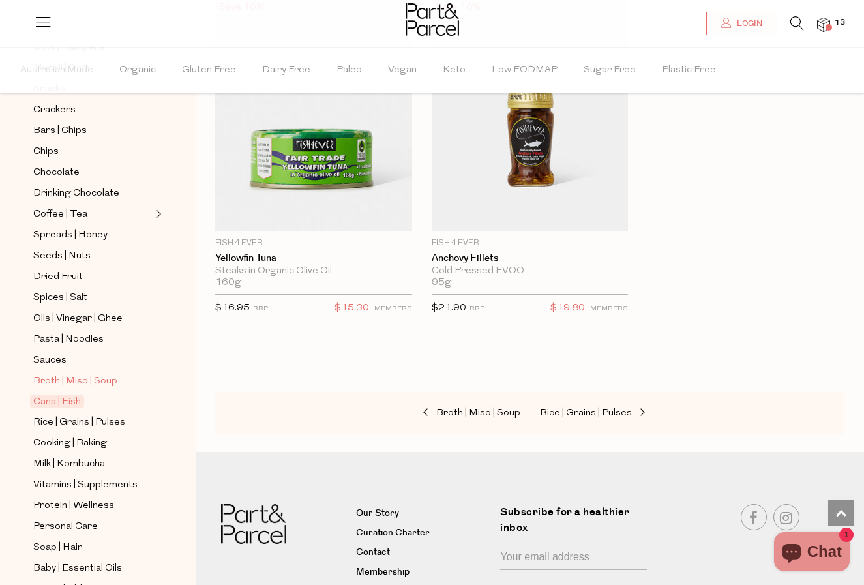
click at [88, 382] on span "Broth | Miso | Soup" at bounding box center [75, 382] width 84 height 16
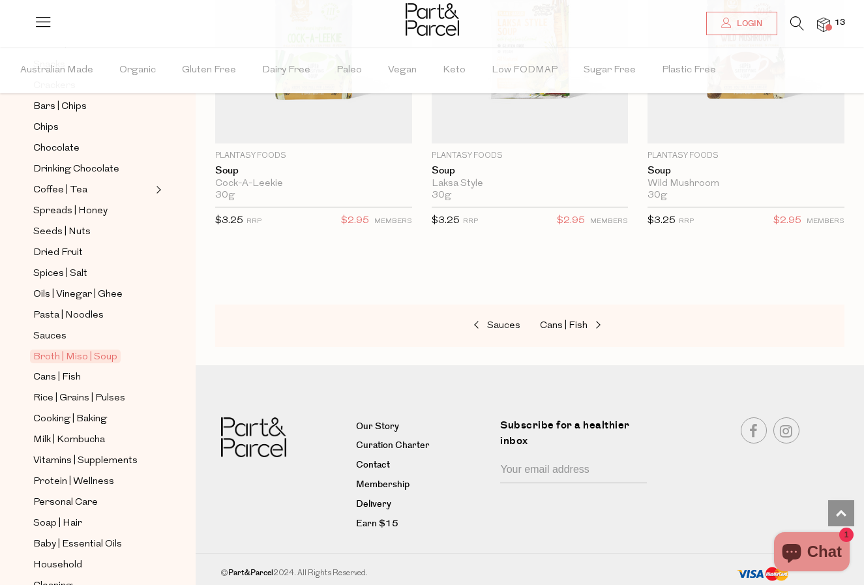
scroll to position [265, 0]
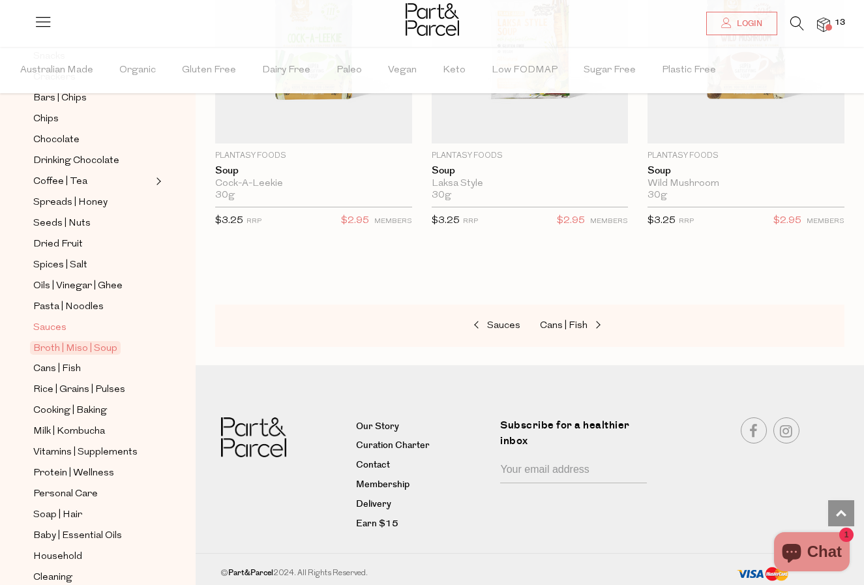
click at [39, 323] on span "Sauces" at bounding box center [49, 328] width 33 height 16
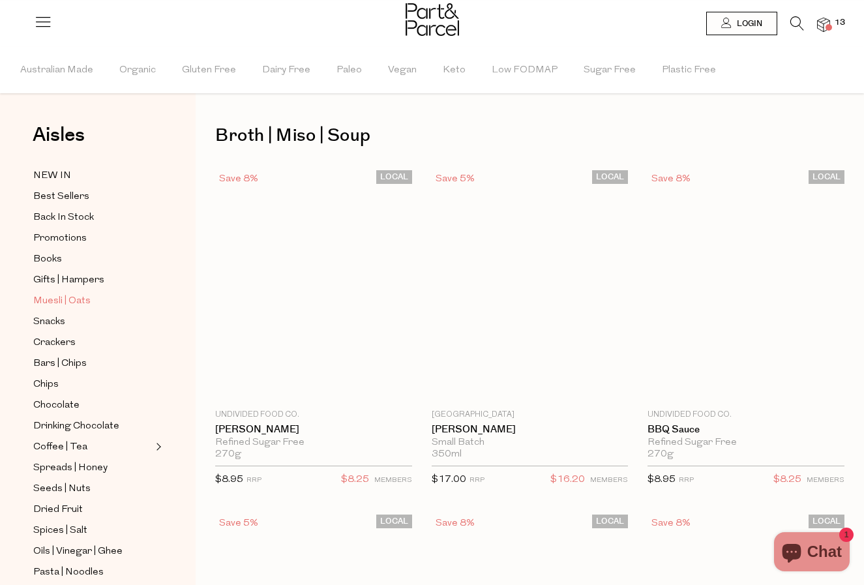
click at [87, 309] on span "Muesli | Oats" at bounding box center [61, 302] width 57 height 16
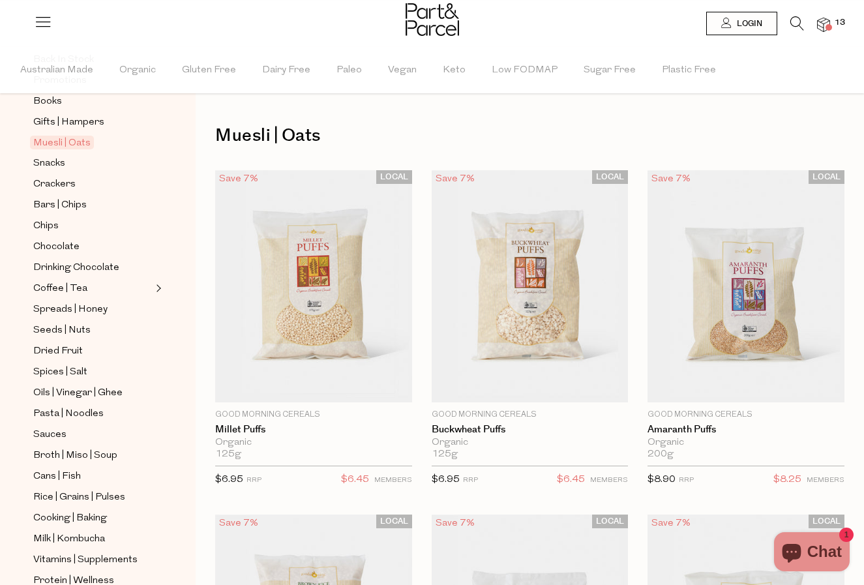
scroll to position [155, 0]
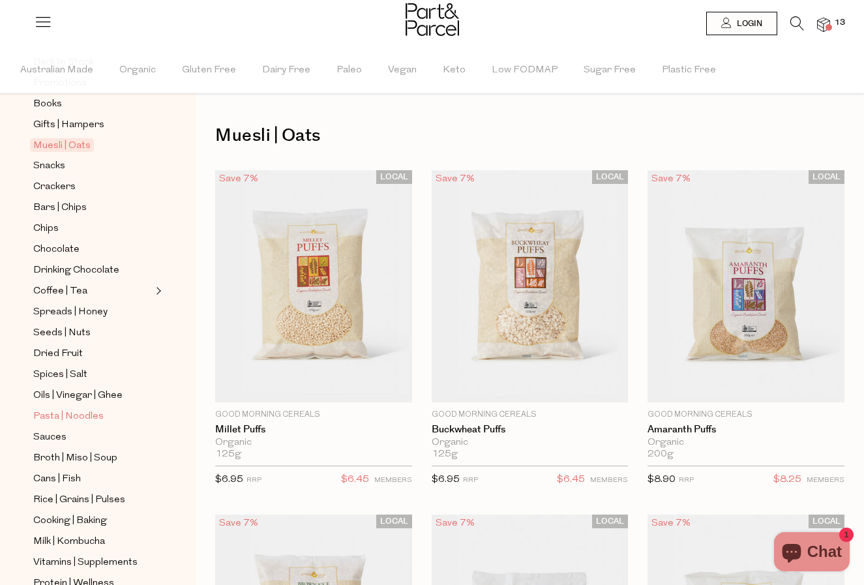
click at [88, 418] on span "Pasta | Noodles" at bounding box center [68, 417] width 70 height 16
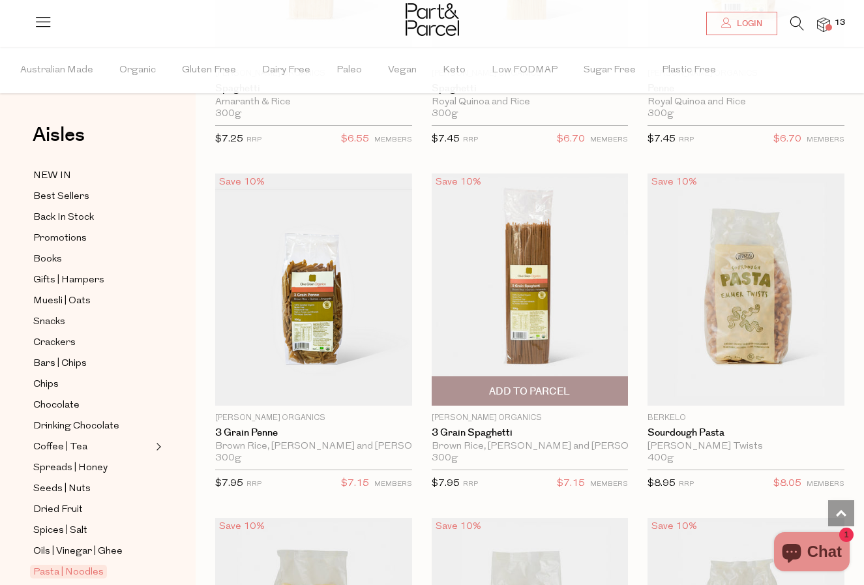
scroll to position [1725, 0]
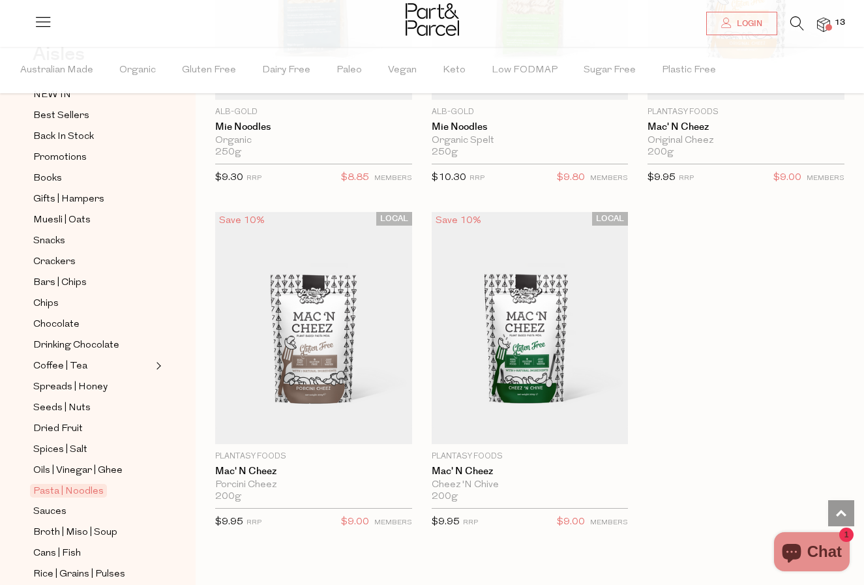
scroll to position [94, 0]
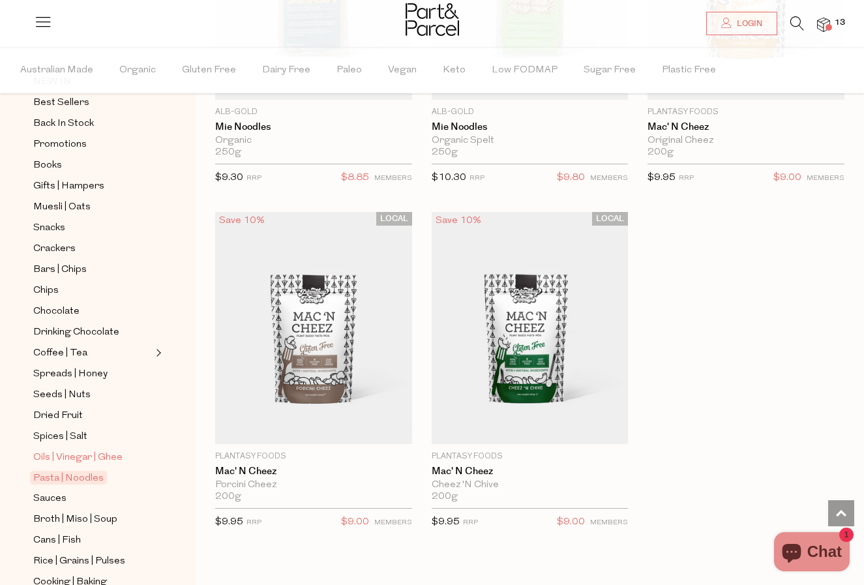
click at [102, 457] on span "Oils | Vinegar | Ghee" at bounding box center [77, 458] width 89 height 16
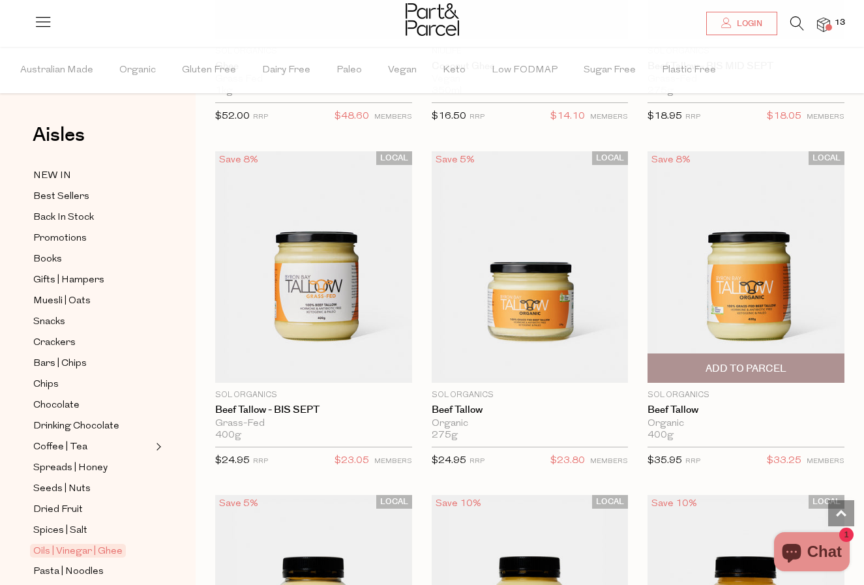
scroll to position [2810, 0]
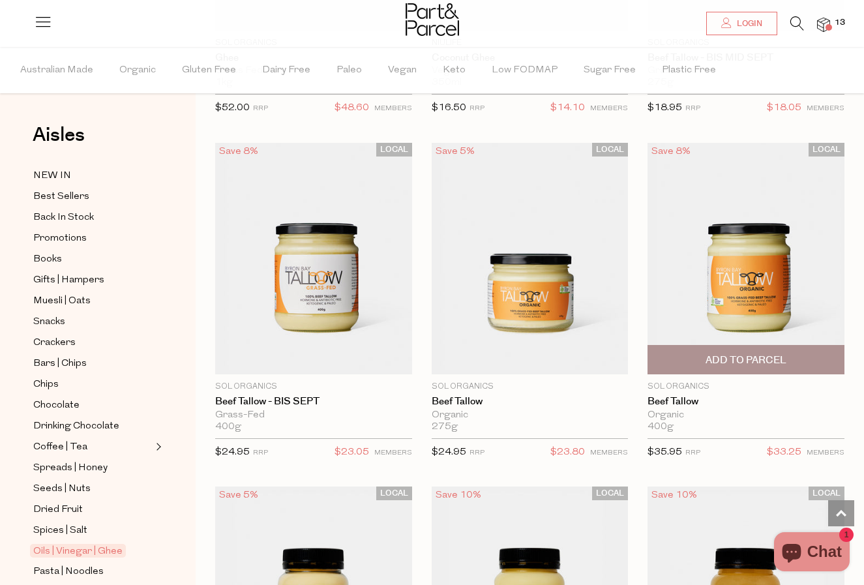
click at [749, 354] on span "Add To Parcel" at bounding box center [746, 361] width 81 height 14
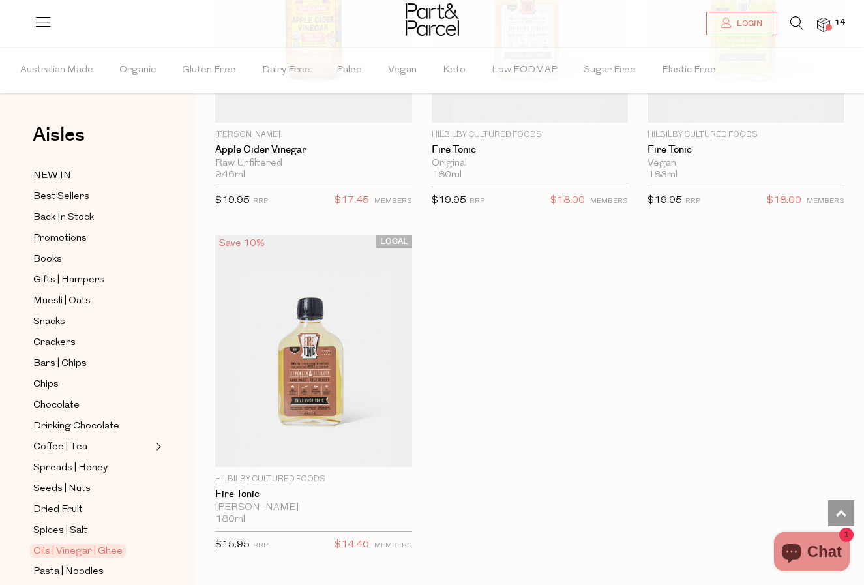
scroll to position [5176, 0]
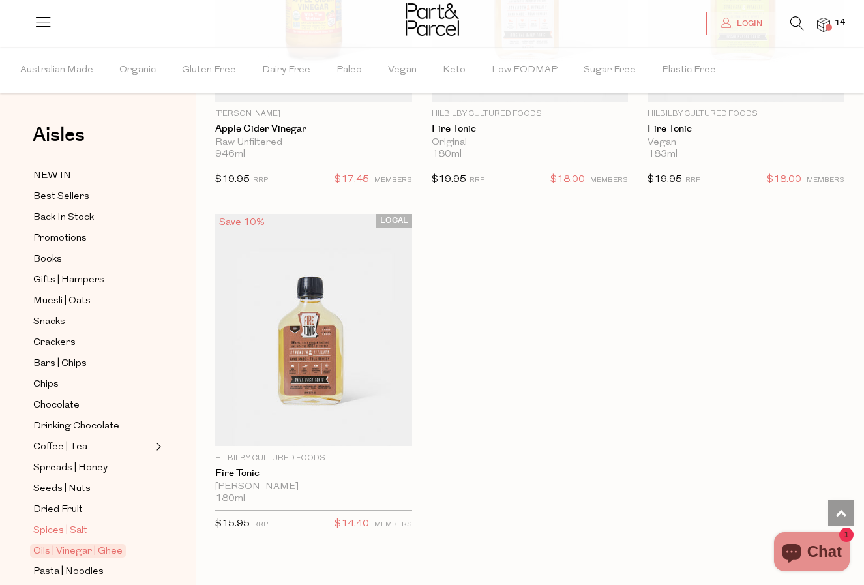
click at [72, 529] on span "Spices | Salt" at bounding box center [60, 531] width 54 height 16
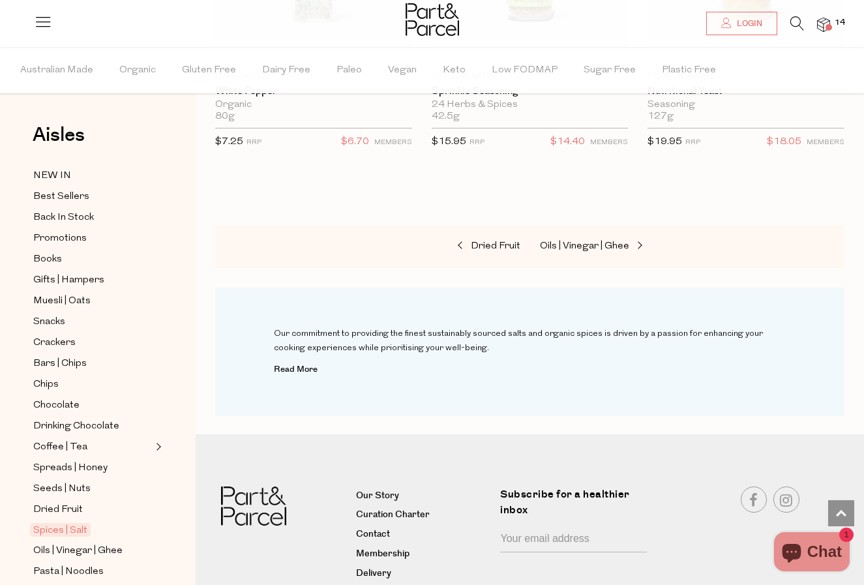
scroll to position [6582, 0]
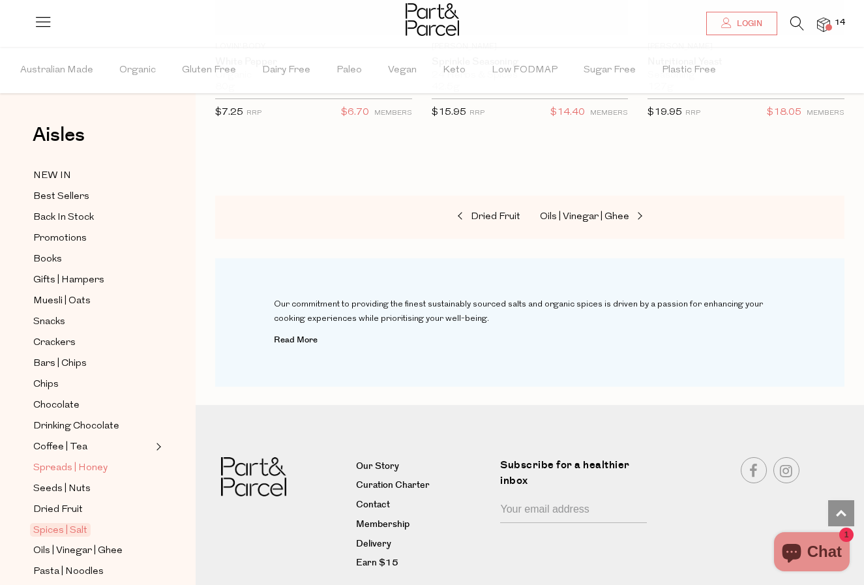
click at [91, 468] on span "Spreads | Honey" at bounding box center [70, 468] width 74 height 16
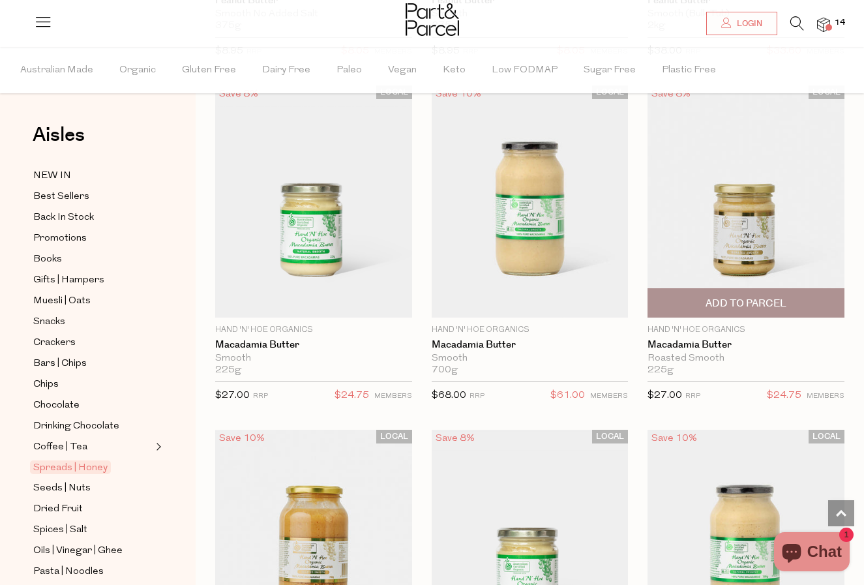
scroll to position [1457, 0]
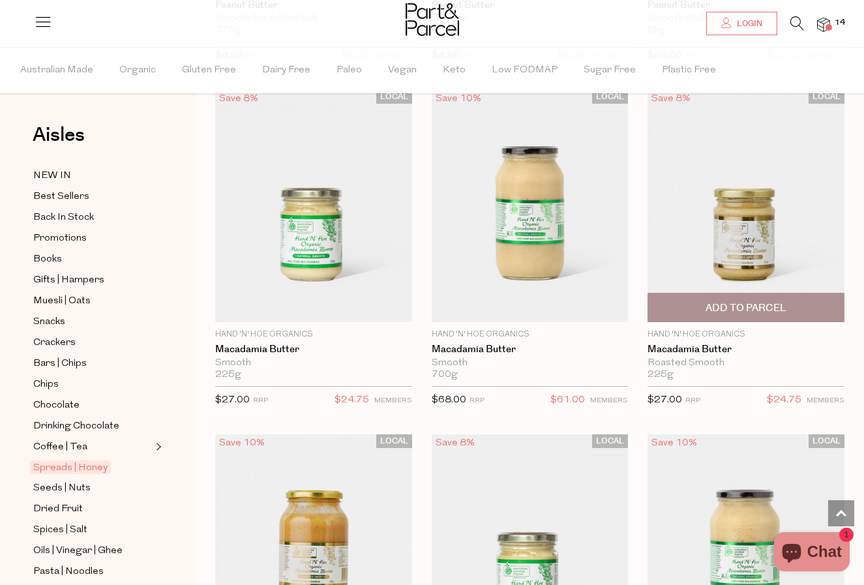
click at [718, 304] on span "Add To Parcel" at bounding box center [746, 308] width 81 height 14
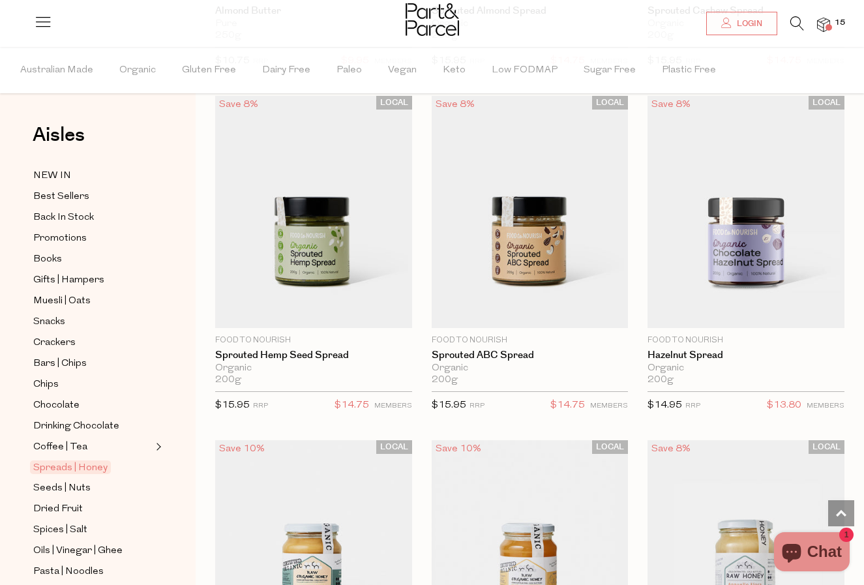
scroll to position [3511, 0]
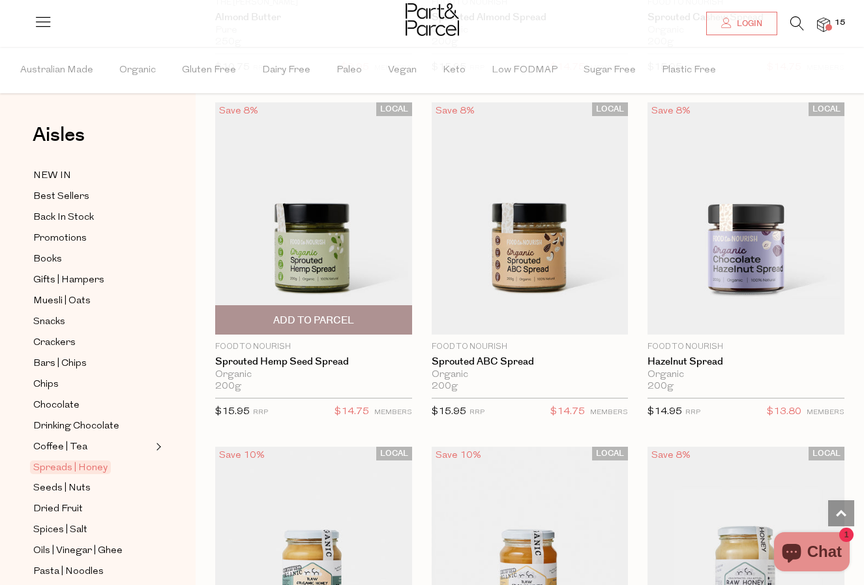
click at [335, 320] on span "Add To Parcel" at bounding box center [313, 321] width 81 height 14
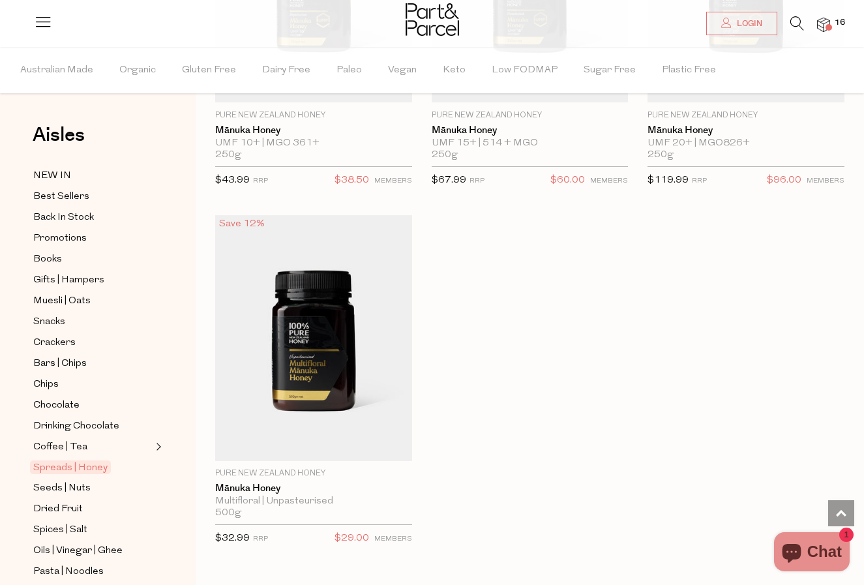
scroll to position [5162, 0]
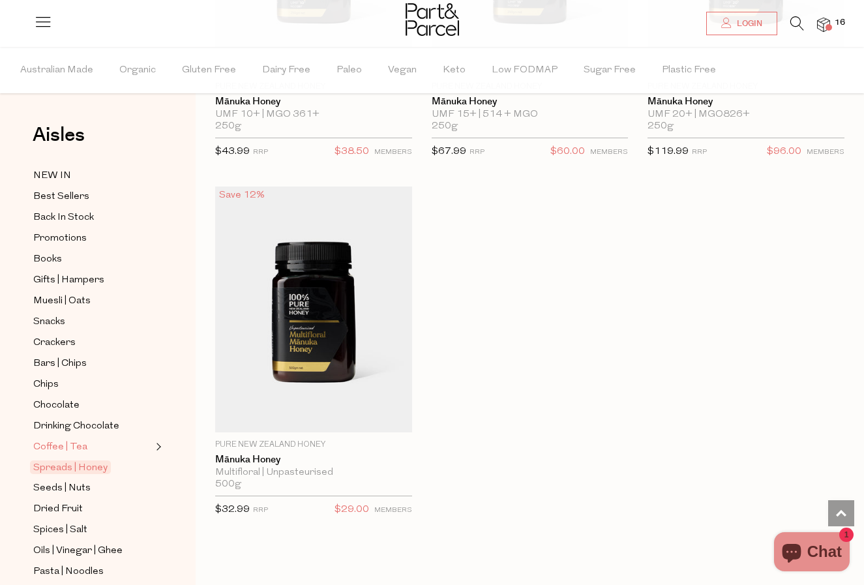
click at [92, 451] on link "Coffee | Tea" at bounding box center [92, 447] width 119 height 16
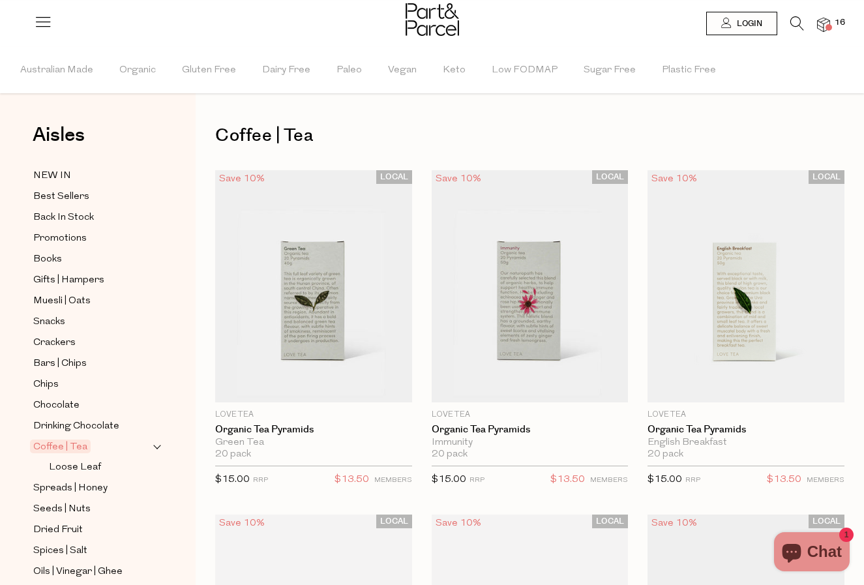
click at [159, 445] on span "Expand/Collapse Coffee | Tea" at bounding box center [157, 443] width 9 height 9
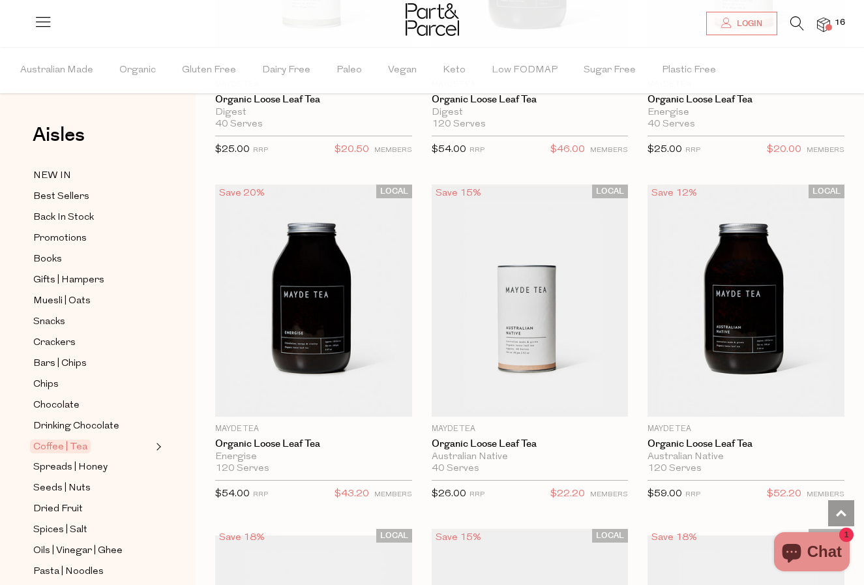
scroll to position [4916, 0]
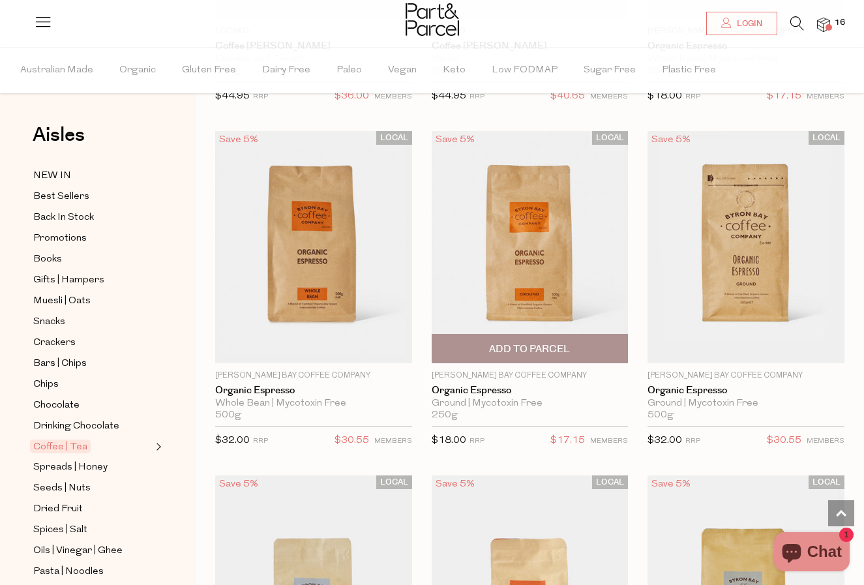
scroll to position [9033, 0]
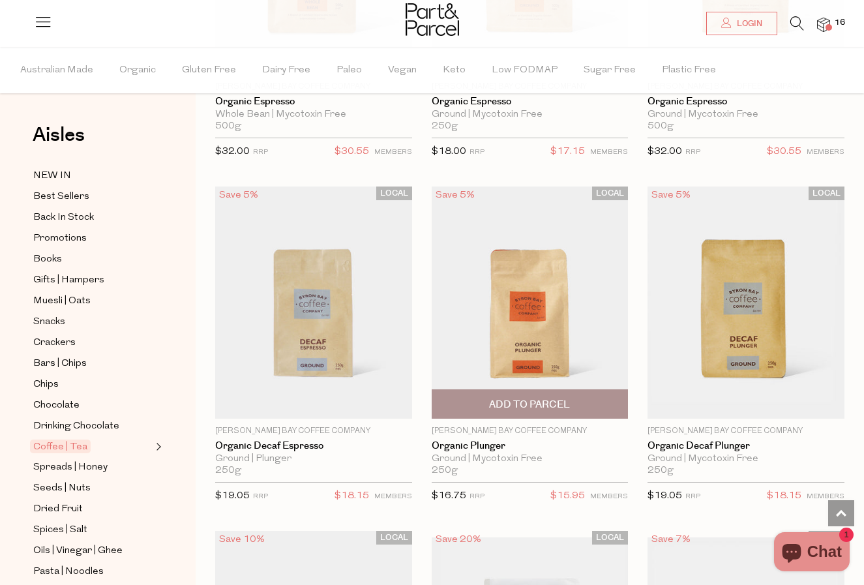
click at [536, 398] on span "Add To Parcel" at bounding box center [529, 405] width 81 height 14
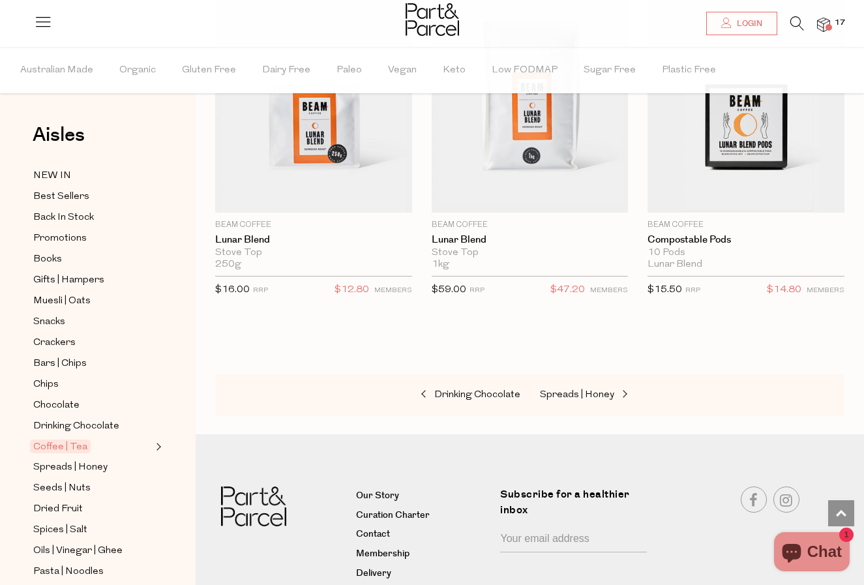
scroll to position [10315, 0]
